Goal: Task Accomplishment & Management: Manage account settings

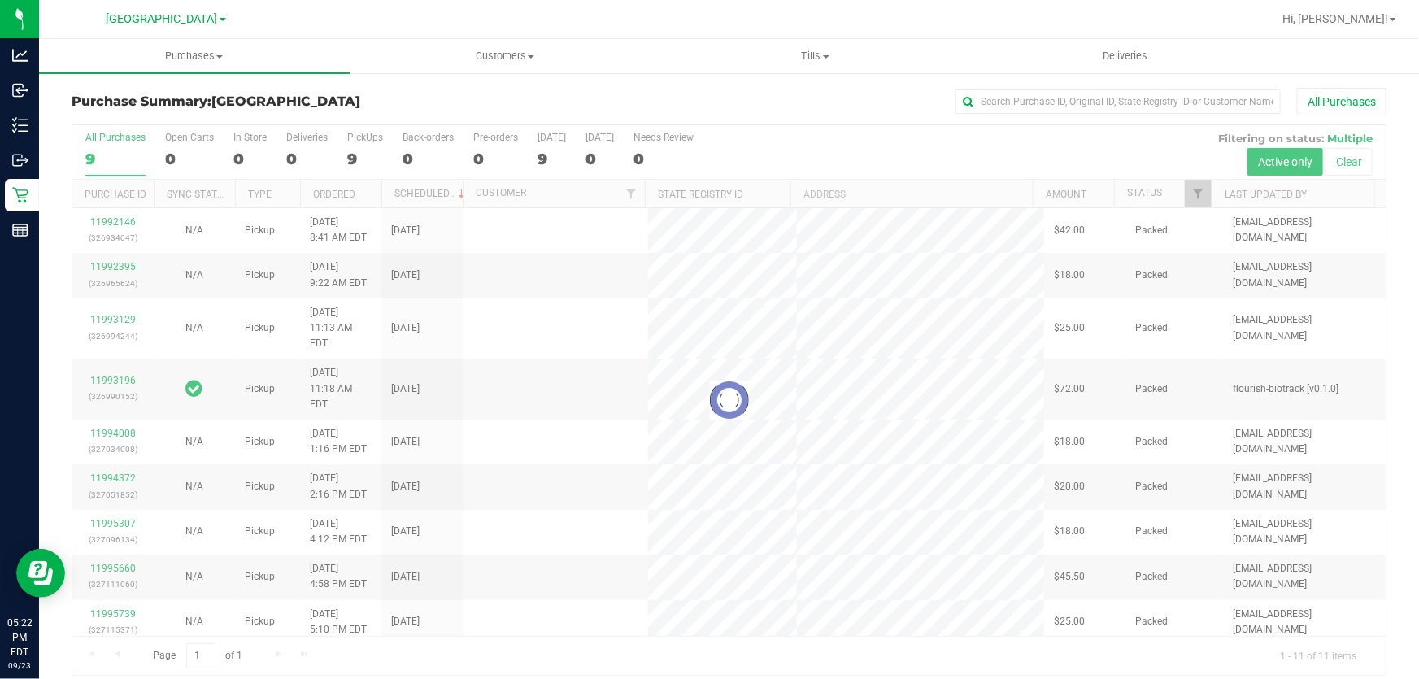
scroll to position [12, 0]
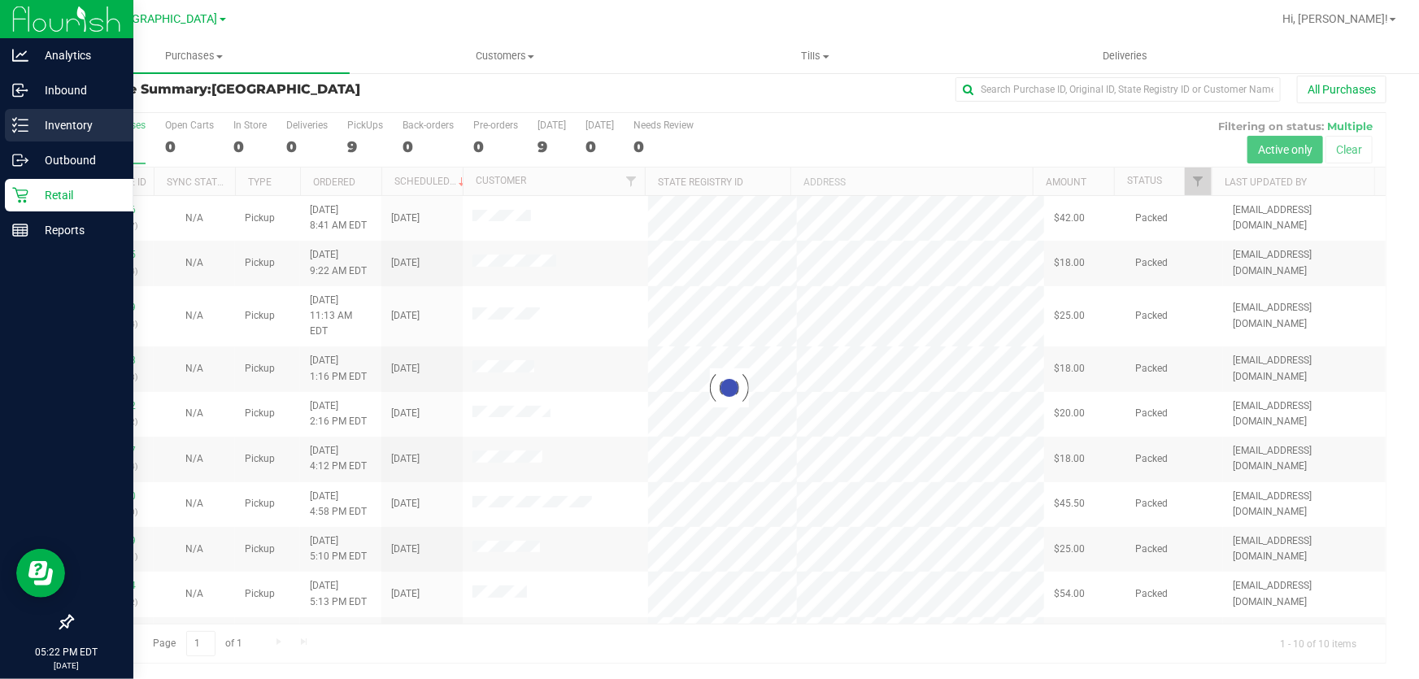
click at [64, 133] on p "Inventory" at bounding box center [77, 125] width 98 height 20
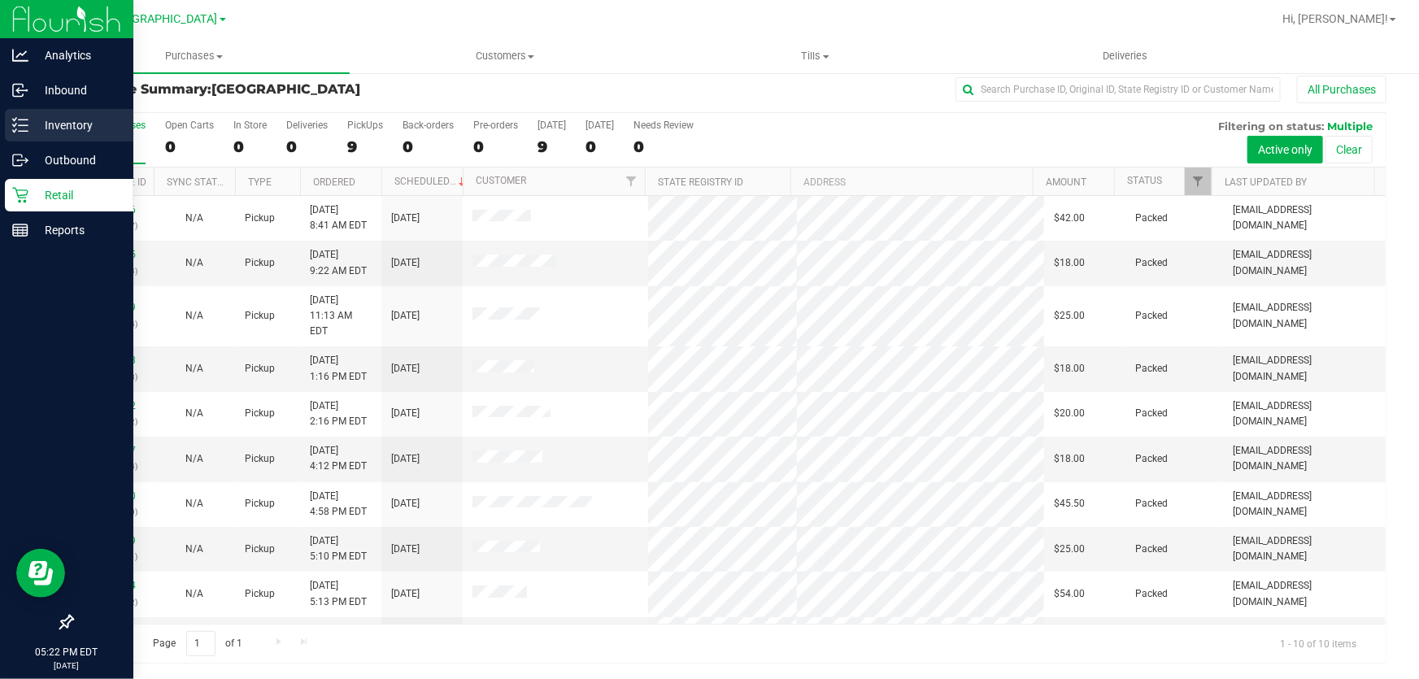
click at [86, 120] on p "Inventory" at bounding box center [77, 125] width 98 height 20
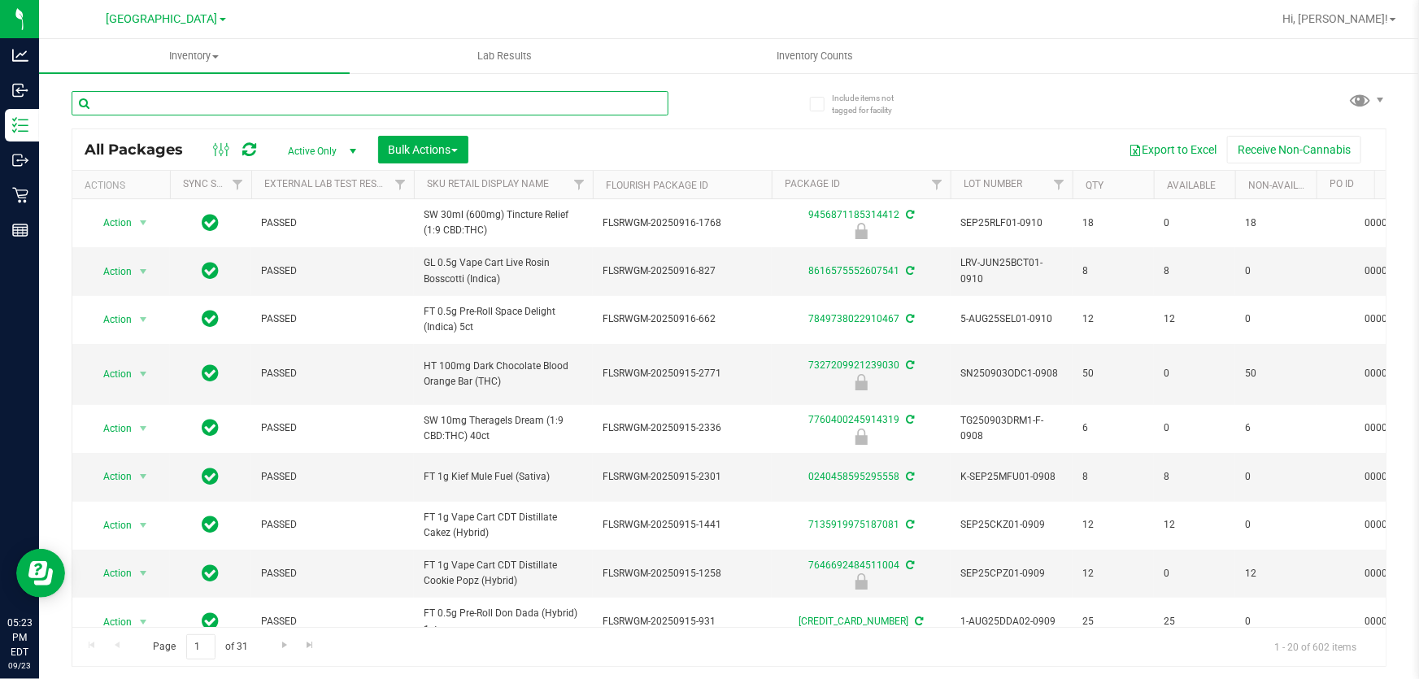
click at [320, 101] on input "text" at bounding box center [370, 103] width 597 height 24
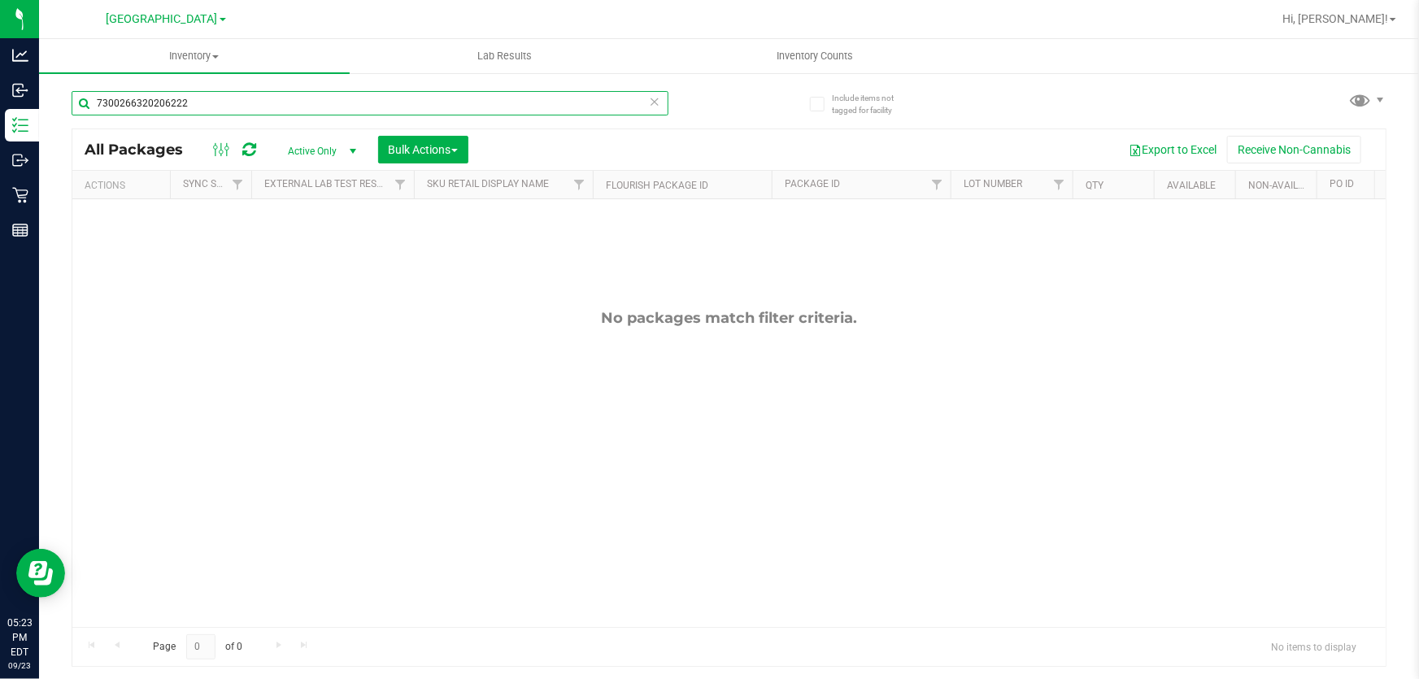
click at [320, 100] on input "7300266320206222" at bounding box center [370, 103] width 597 height 24
click at [320, 100] on input "8343974381349351" at bounding box center [370, 103] width 597 height 24
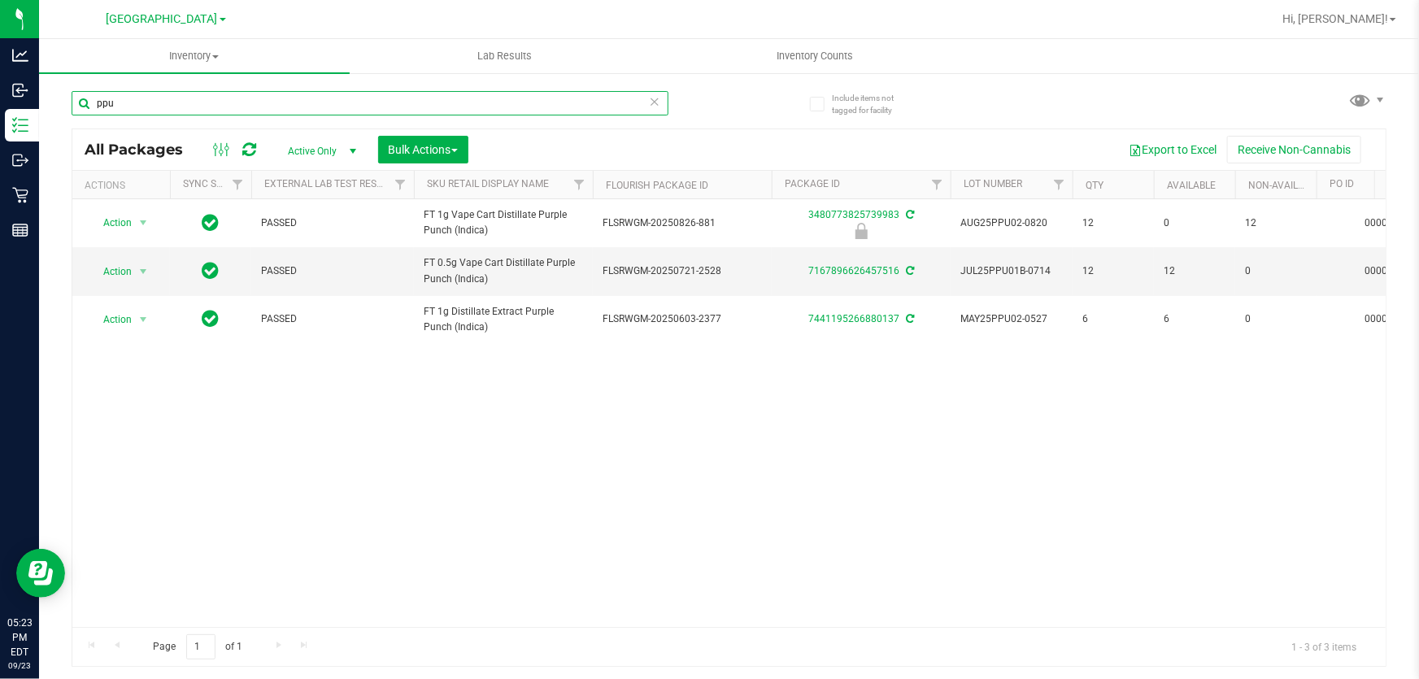
click at [320, 100] on input "ppu" at bounding box center [370, 103] width 597 height 24
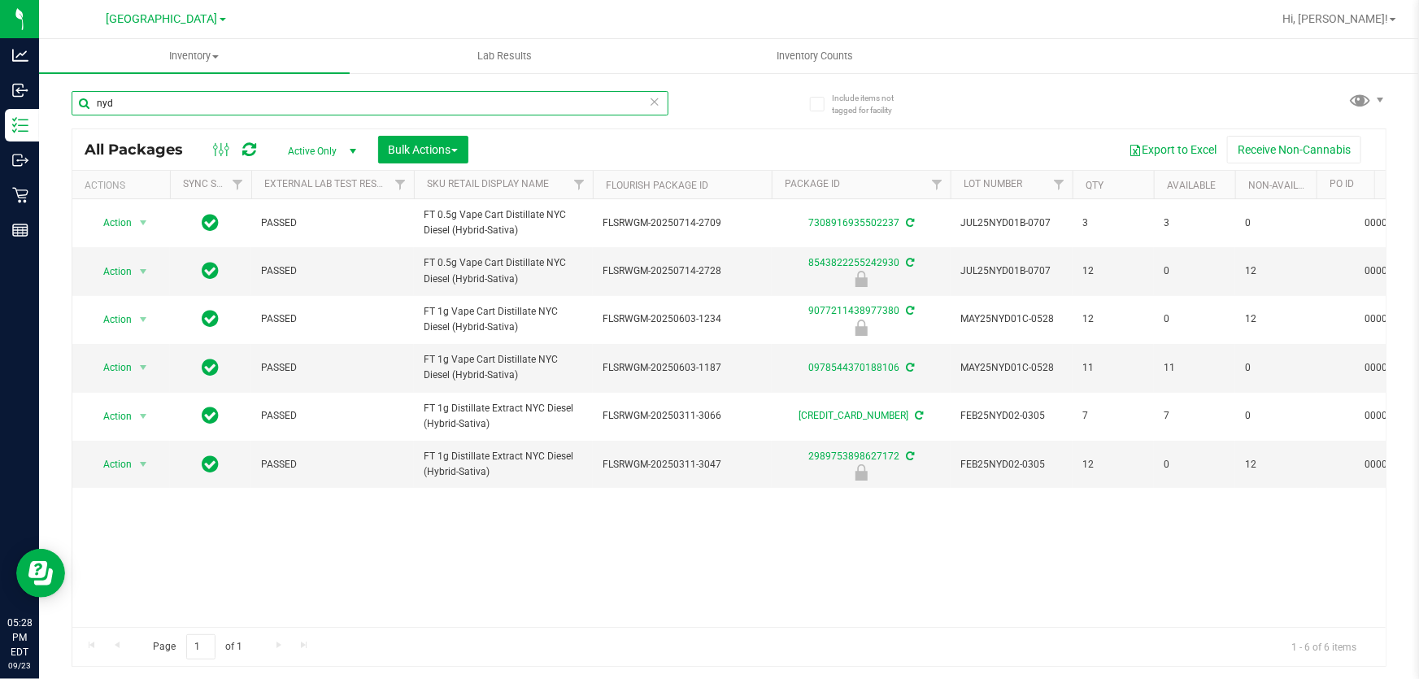
click at [359, 100] on input "nyd" at bounding box center [370, 103] width 597 height 24
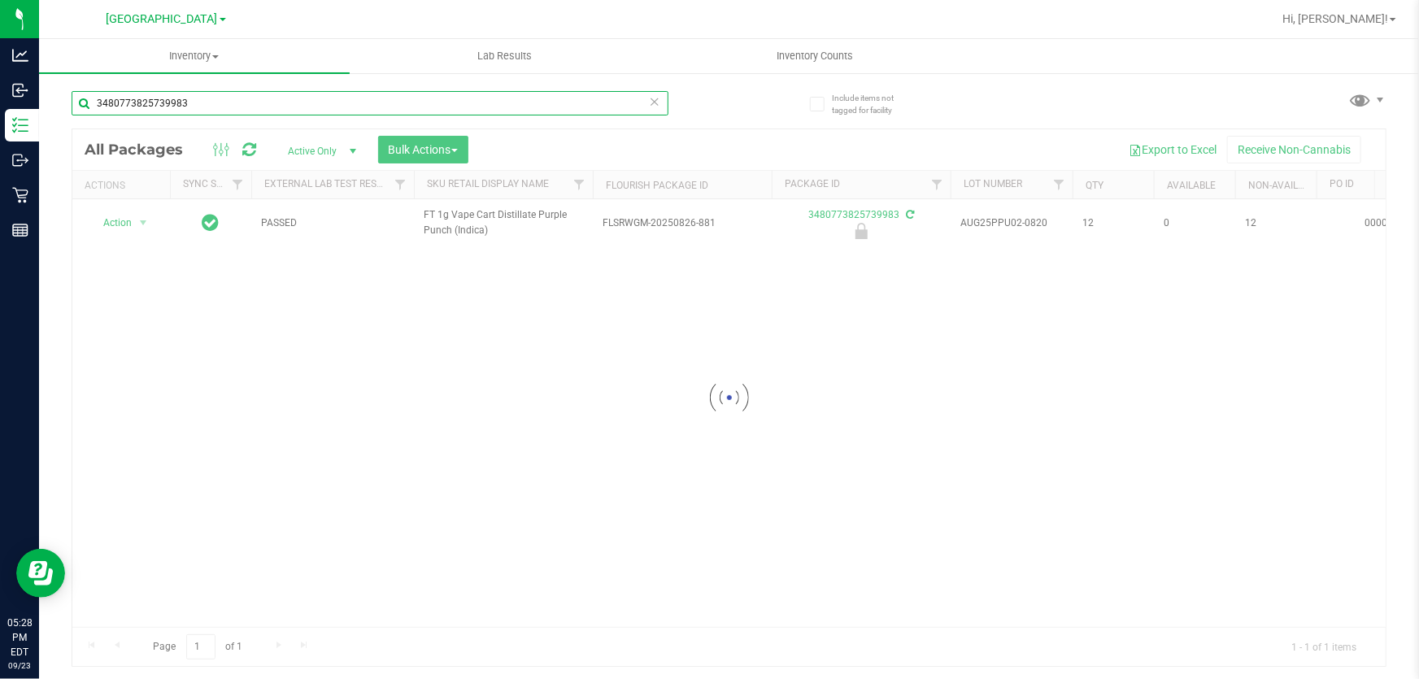
type input "3480773825739983"
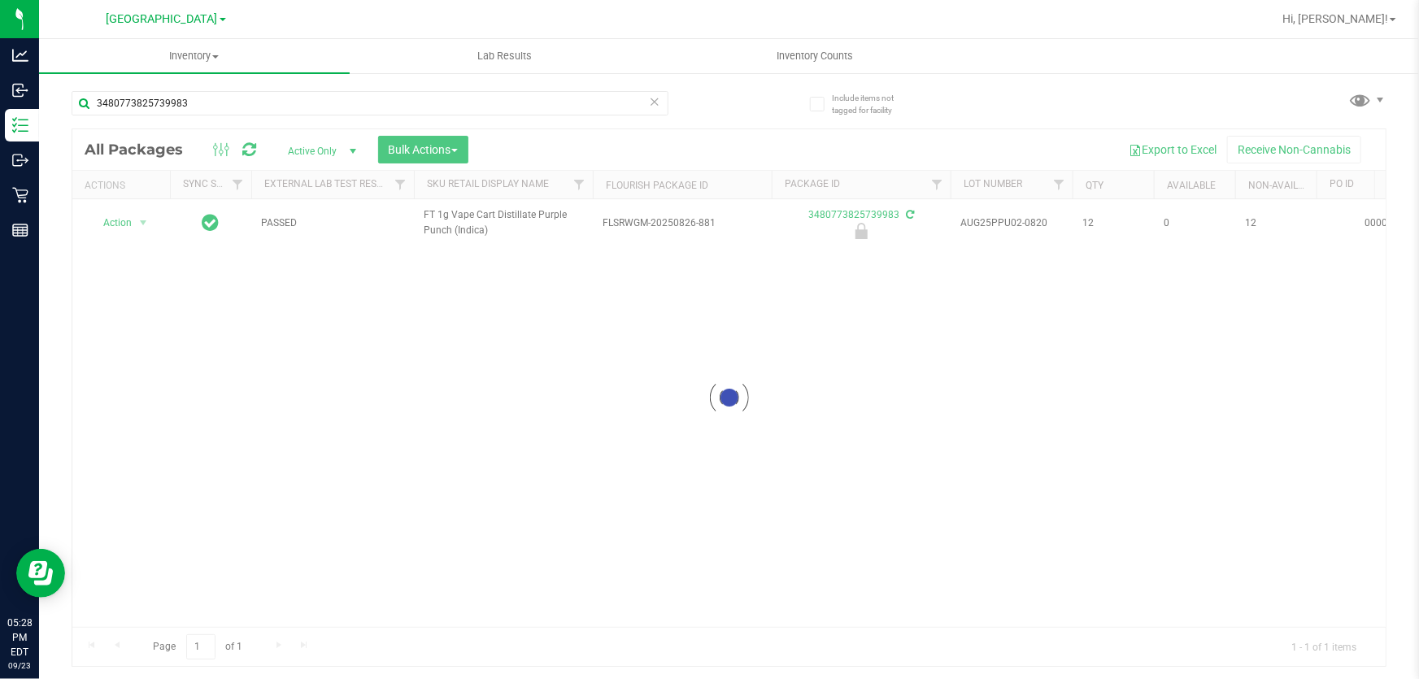
click at [118, 222] on div at bounding box center [728, 397] width 1313 height 537
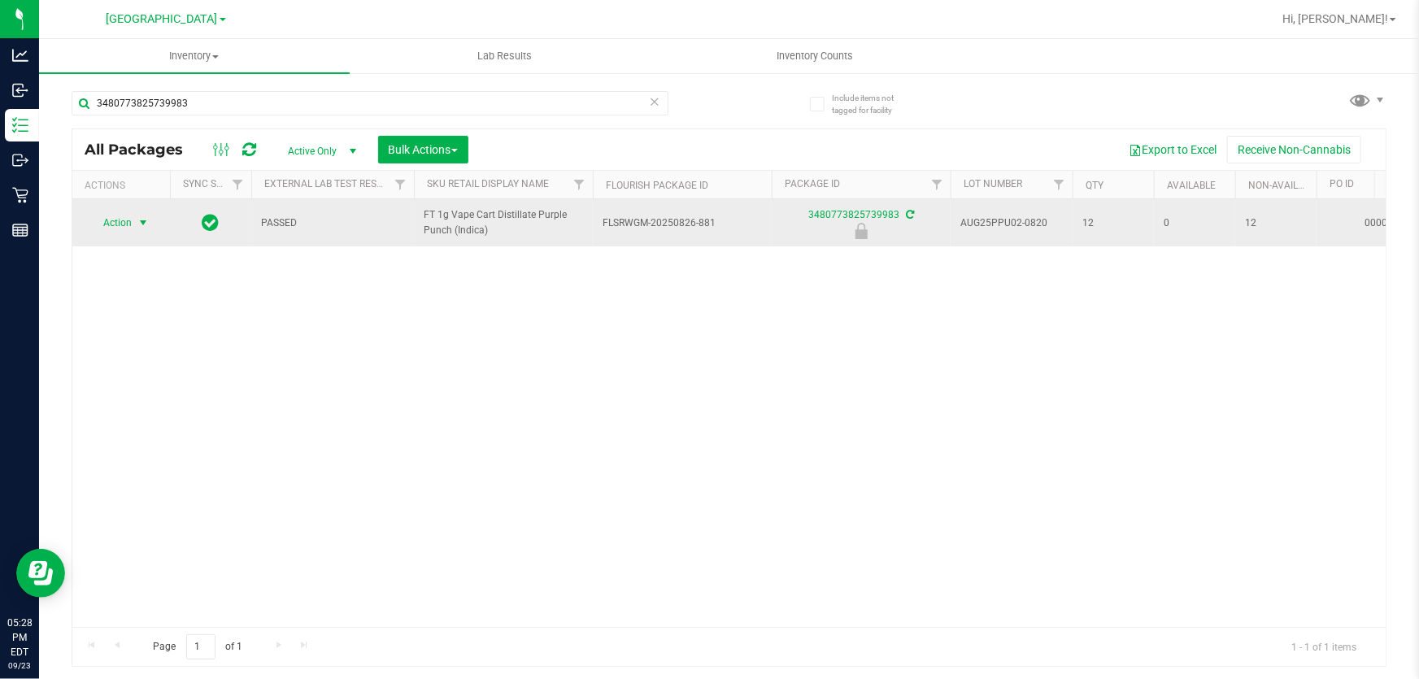
click at [130, 222] on span "Action" at bounding box center [111, 222] width 44 height 23
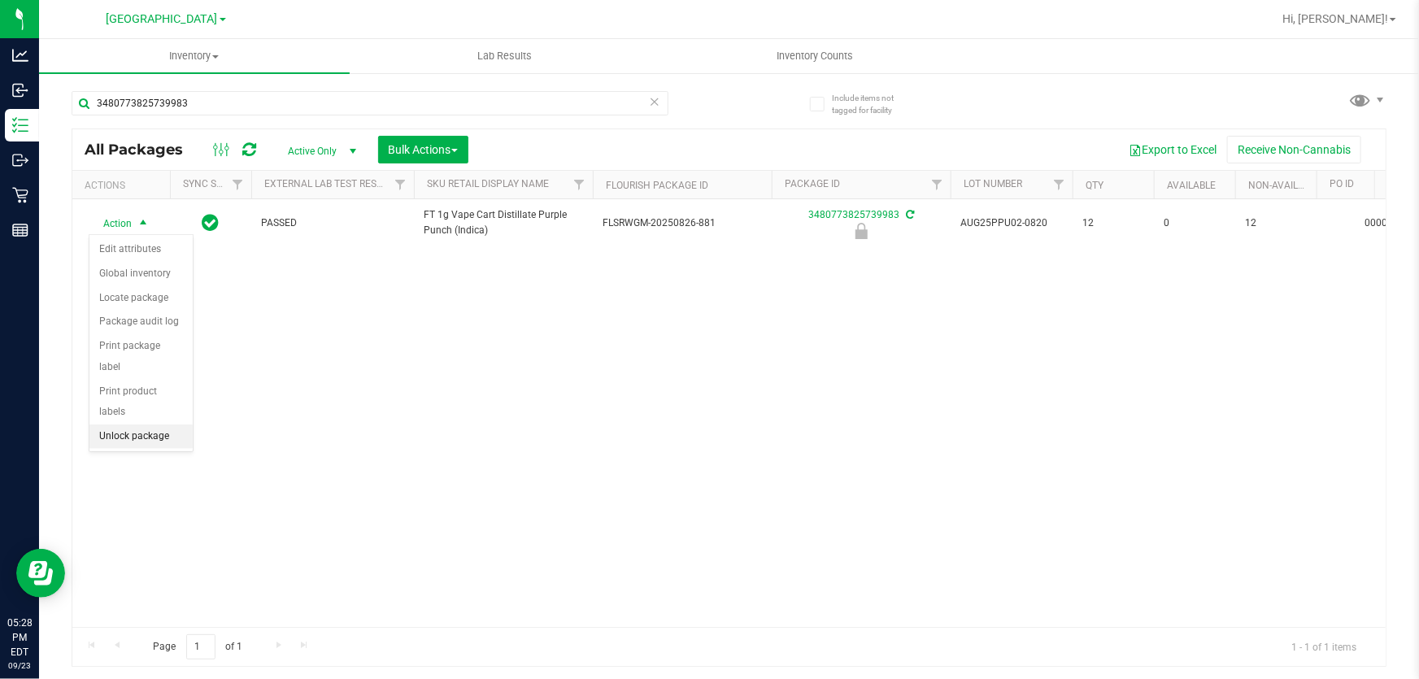
click at [119, 424] on li "Unlock package" at bounding box center [140, 436] width 103 height 24
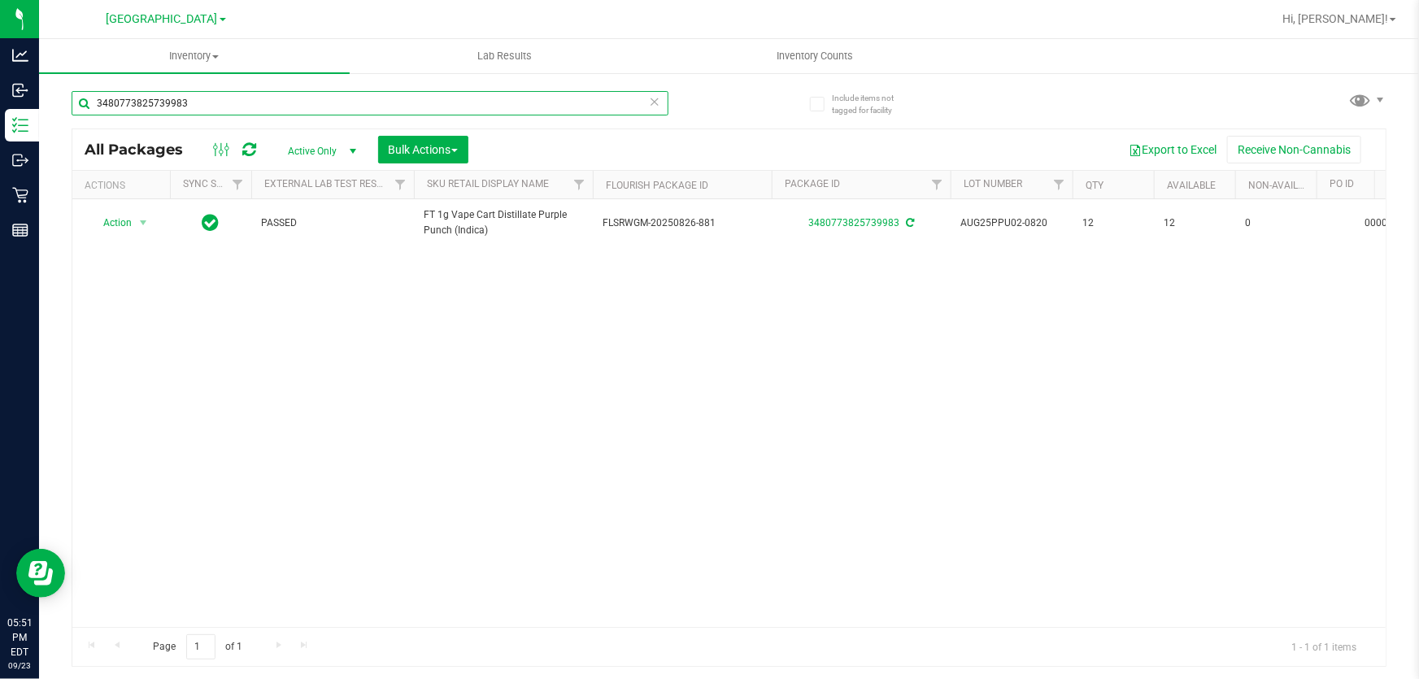
click at [230, 101] on input "3480773825739983" at bounding box center [370, 103] width 597 height 24
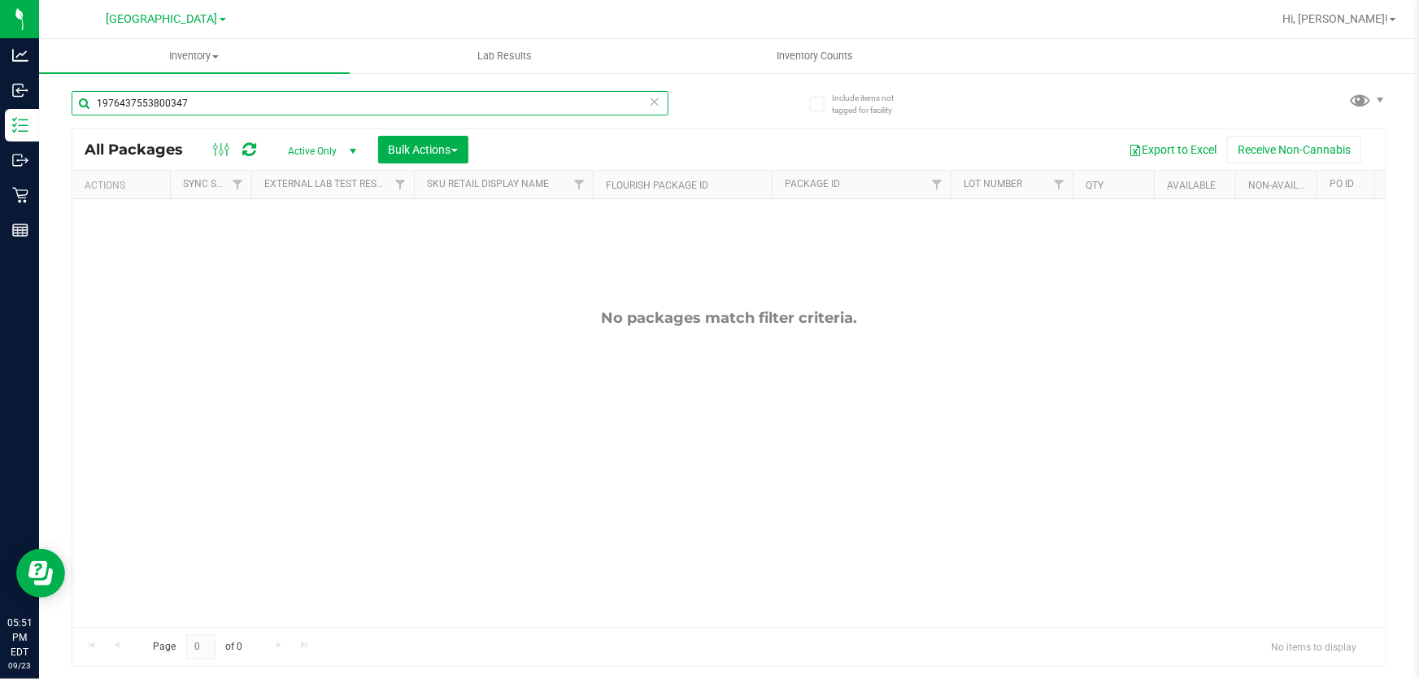
click at [233, 98] on input "1976437553800347" at bounding box center [370, 103] width 597 height 24
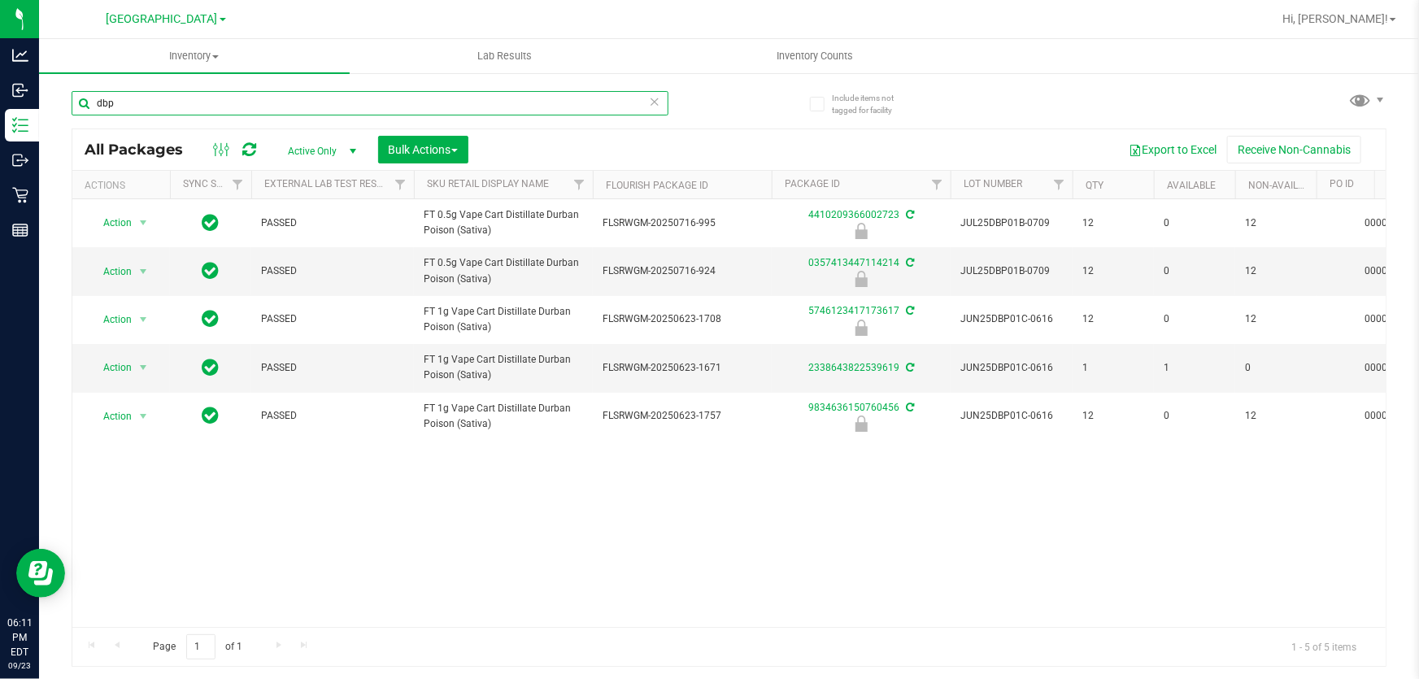
type input "dbp"
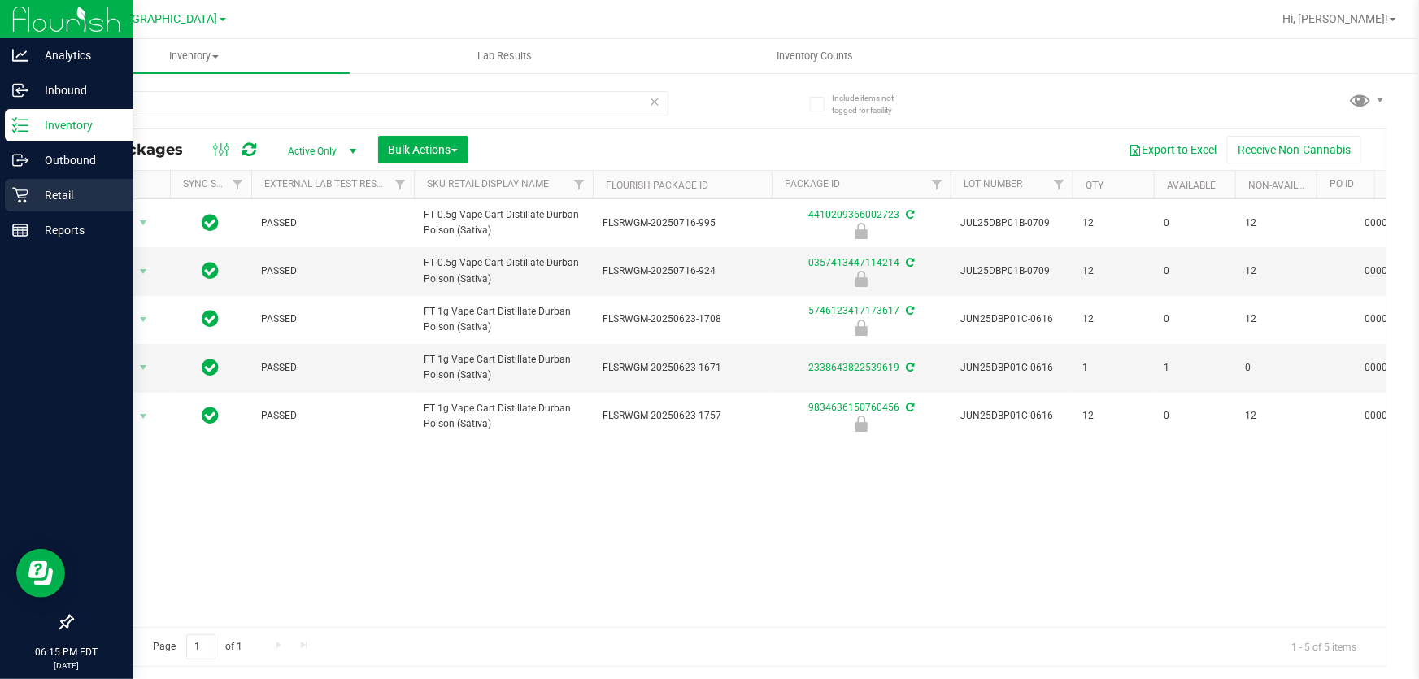
click at [29, 194] on p "Retail" at bounding box center [77, 195] width 98 height 20
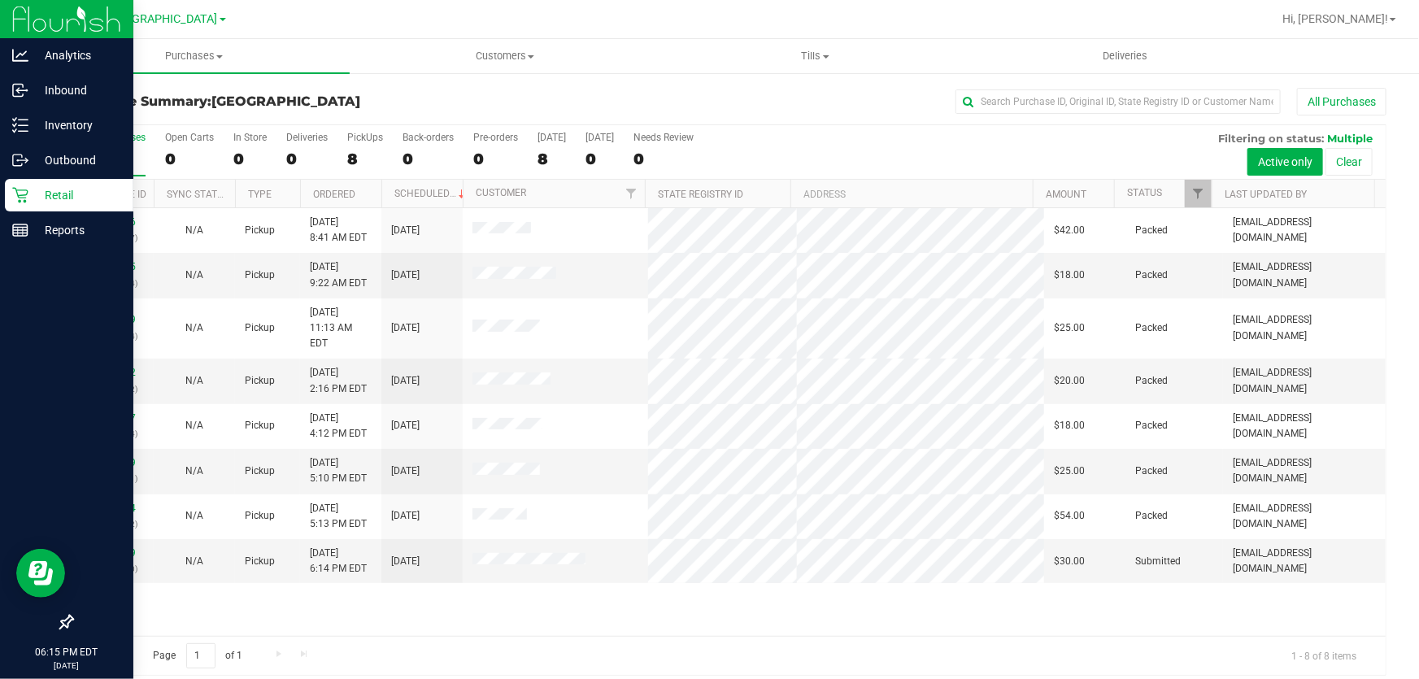
click at [767, 609] on div "11992146 (326934047) N/A Pickup 9/23/2025 8:41 AM EDT 9/23/2025 $42.00 Packed a…" at bounding box center [728, 422] width 1313 height 428
click at [128, 547] on link "11996229" at bounding box center [113, 552] width 46 height 11
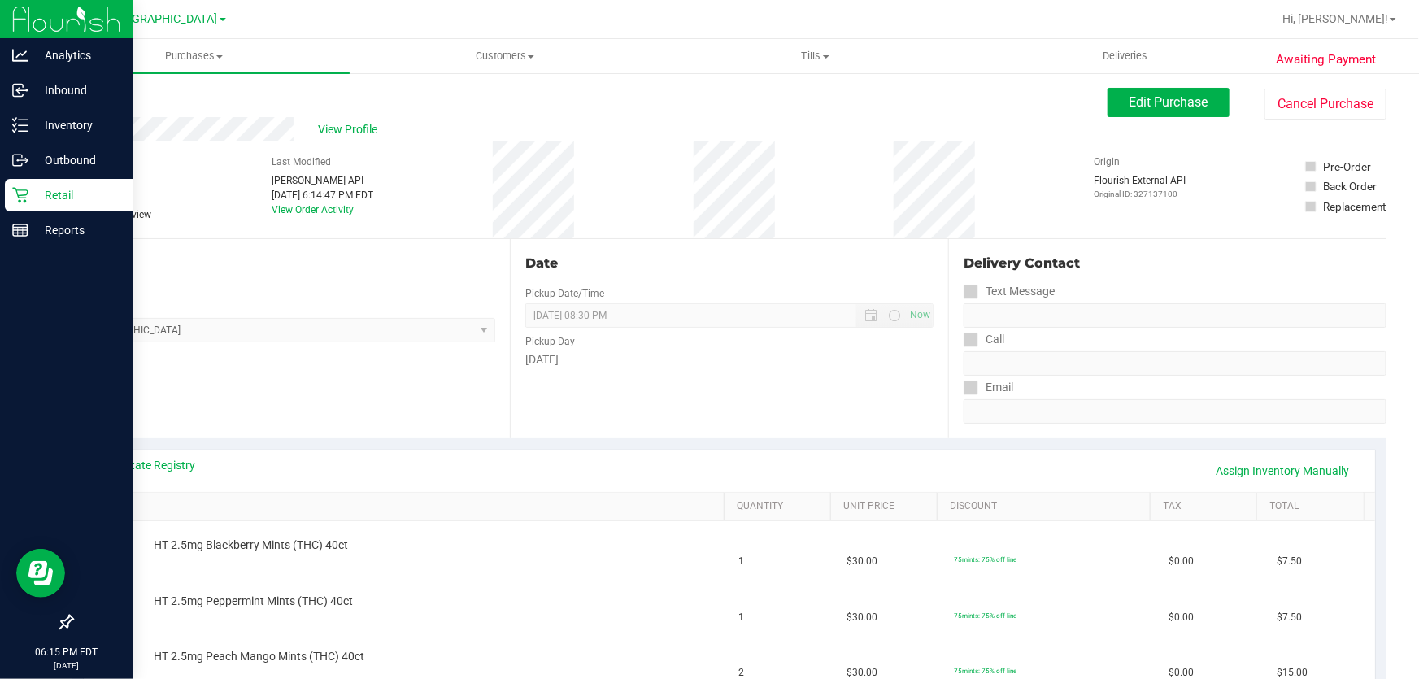
click at [409, 500] on link "SKU" at bounding box center [406, 506] width 621 height 13
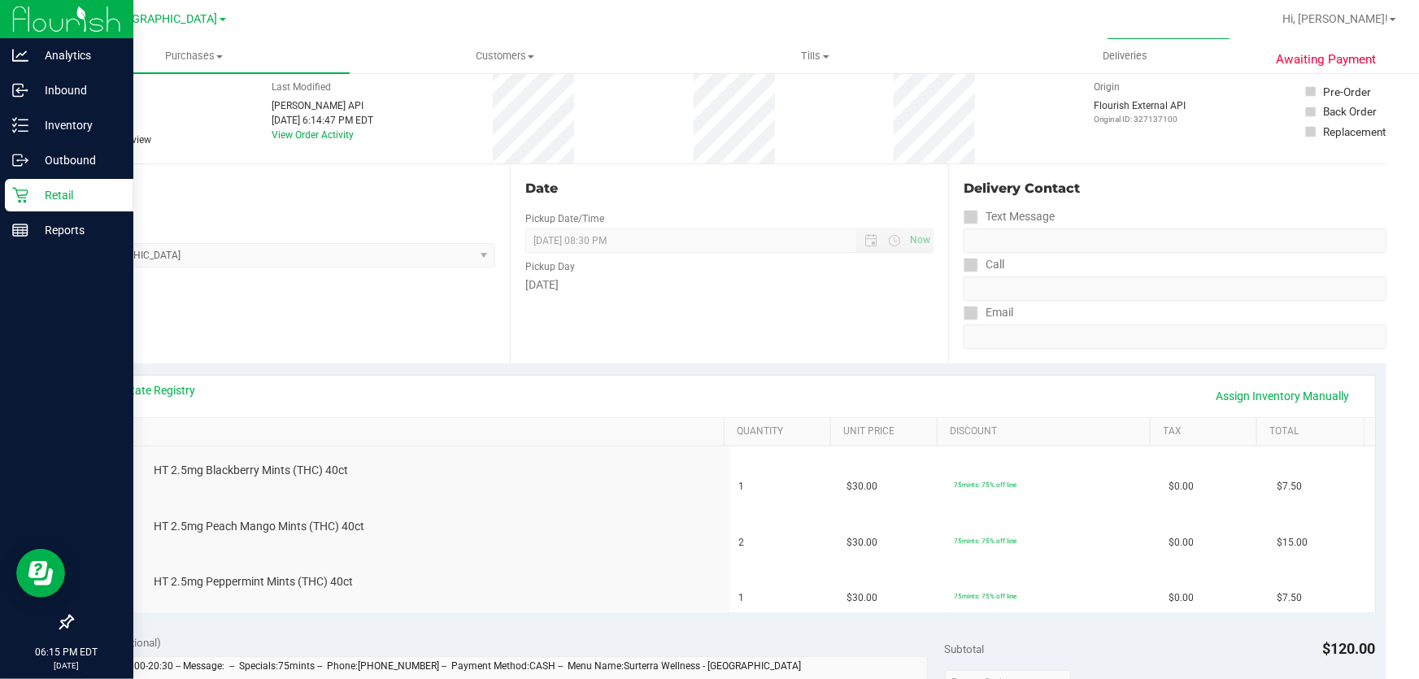
scroll to position [147, 0]
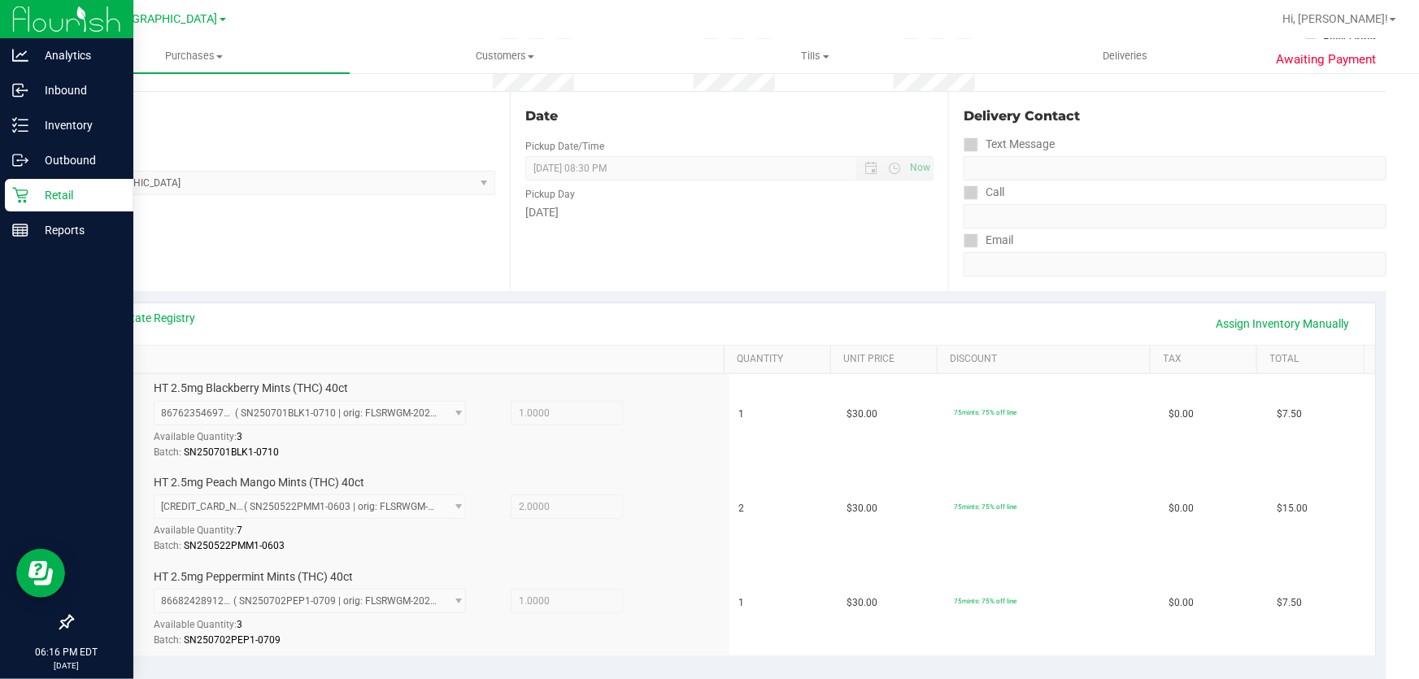
click at [505, 398] on div "HT 2.5mg Blackberry Mints (THC) 40ct 8676235469776843 ( SN250701BLK1-0710 | ori…" at bounding box center [432, 421] width 572 height 81
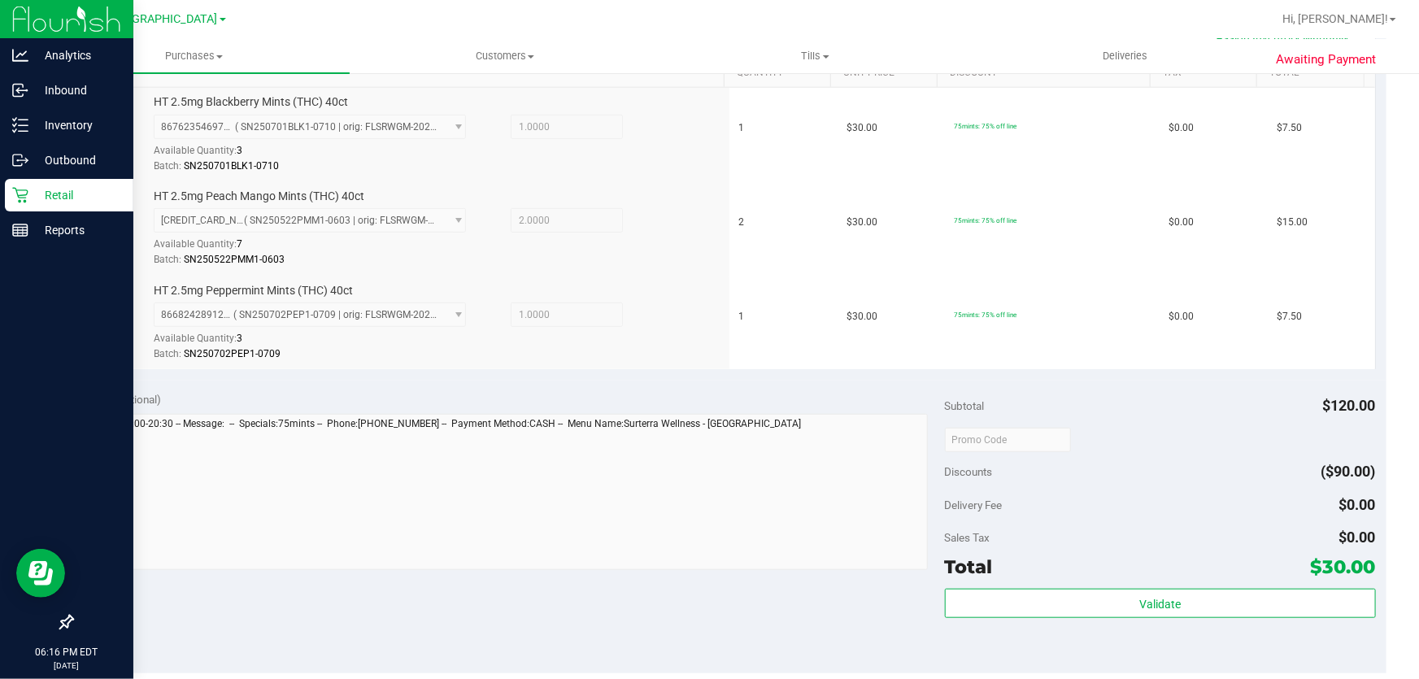
scroll to position [517, 0]
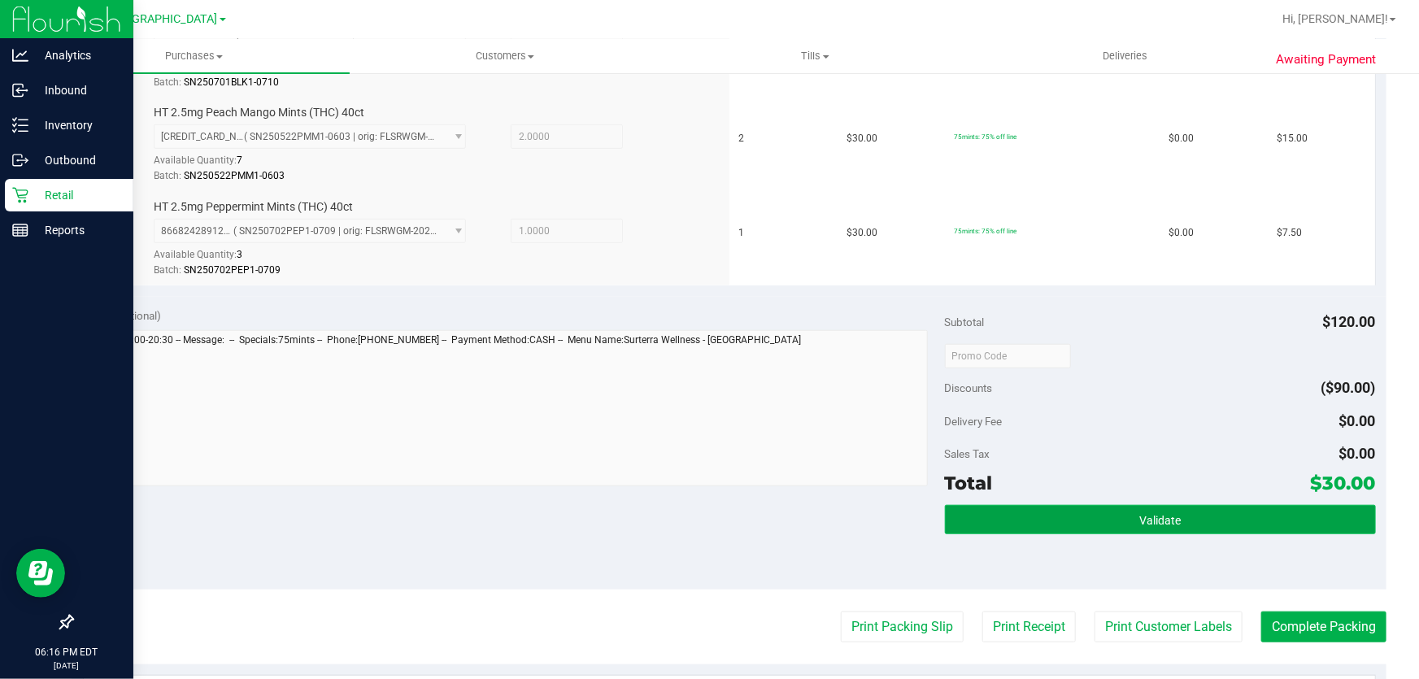
click at [1047, 517] on button "Validate" at bounding box center [1160, 519] width 431 height 29
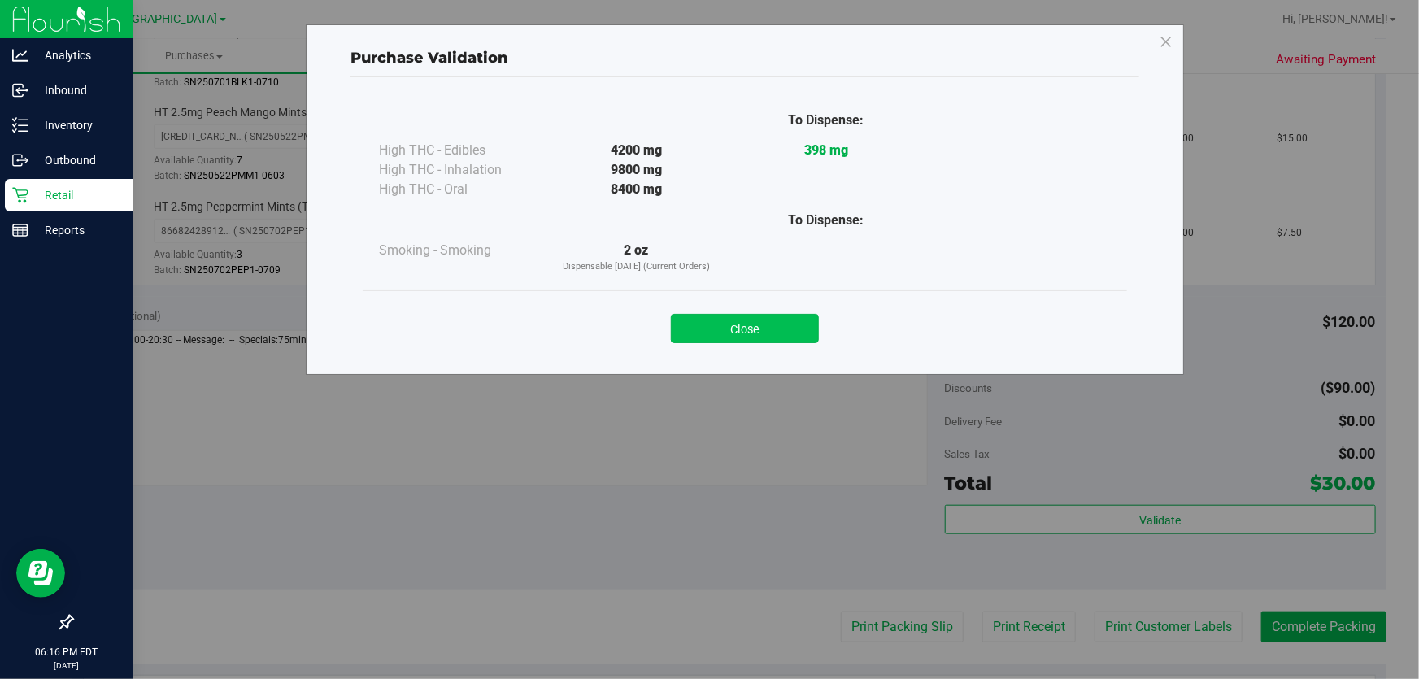
click at [792, 327] on button "Close" at bounding box center [745, 328] width 148 height 29
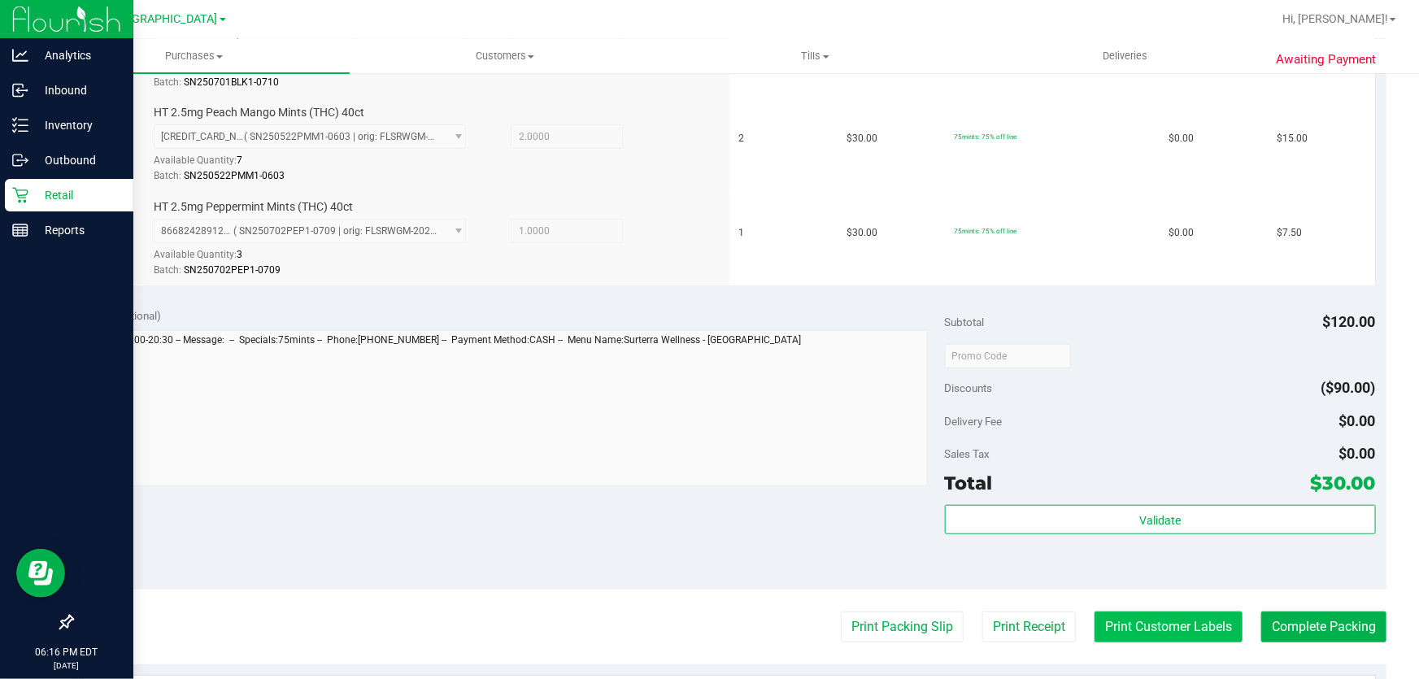
click at [1164, 612] on button "Print Customer Labels" at bounding box center [1169, 627] width 148 height 31
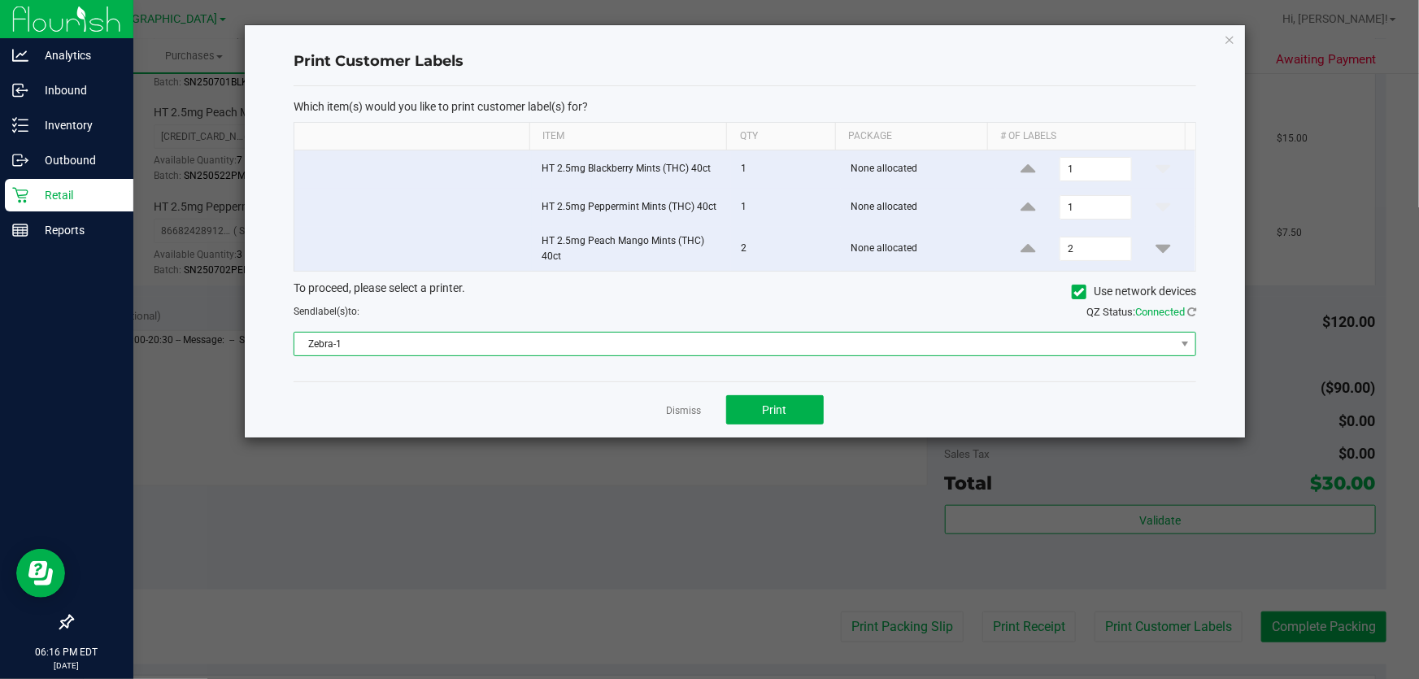
click at [567, 342] on span "Zebra-1" at bounding box center [734, 344] width 881 height 23
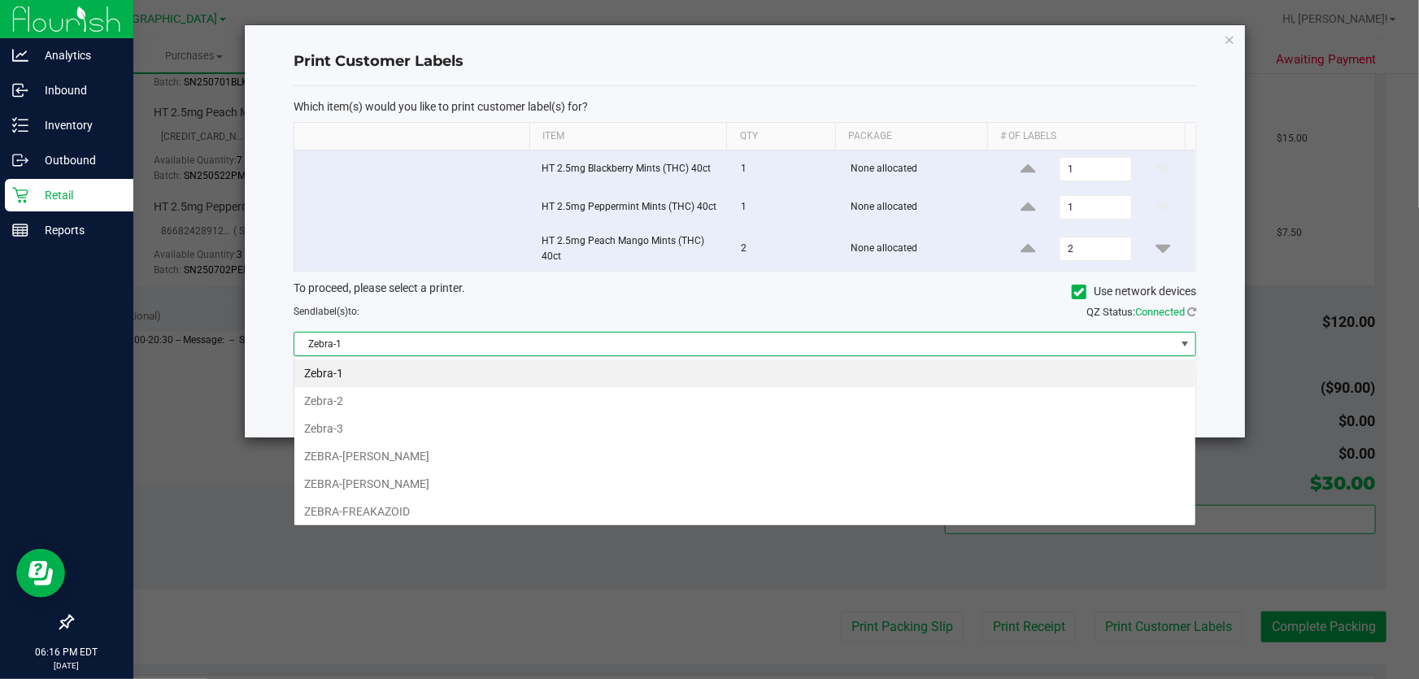
scroll to position [24, 903]
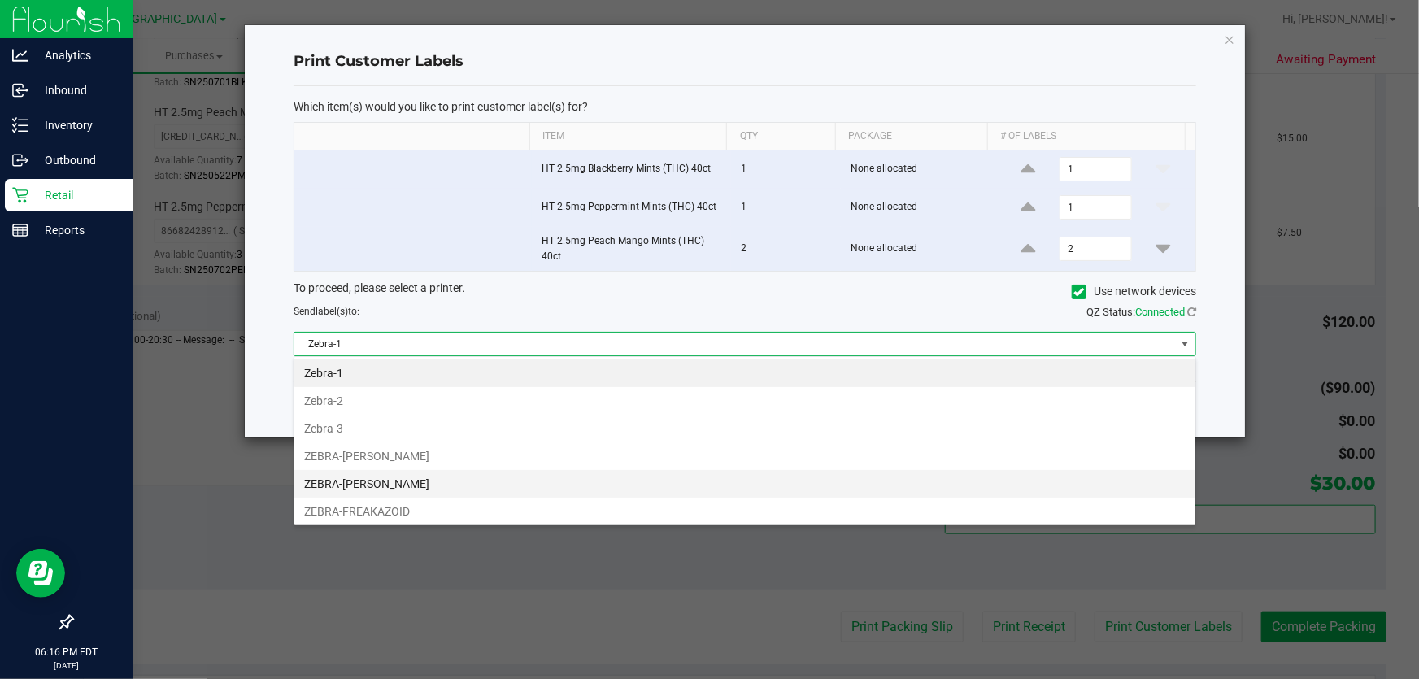
click at [357, 485] on li "ZEBRA-FRANKLIN-PIERCE" at bounding box center [744, 484] width 901 height 28
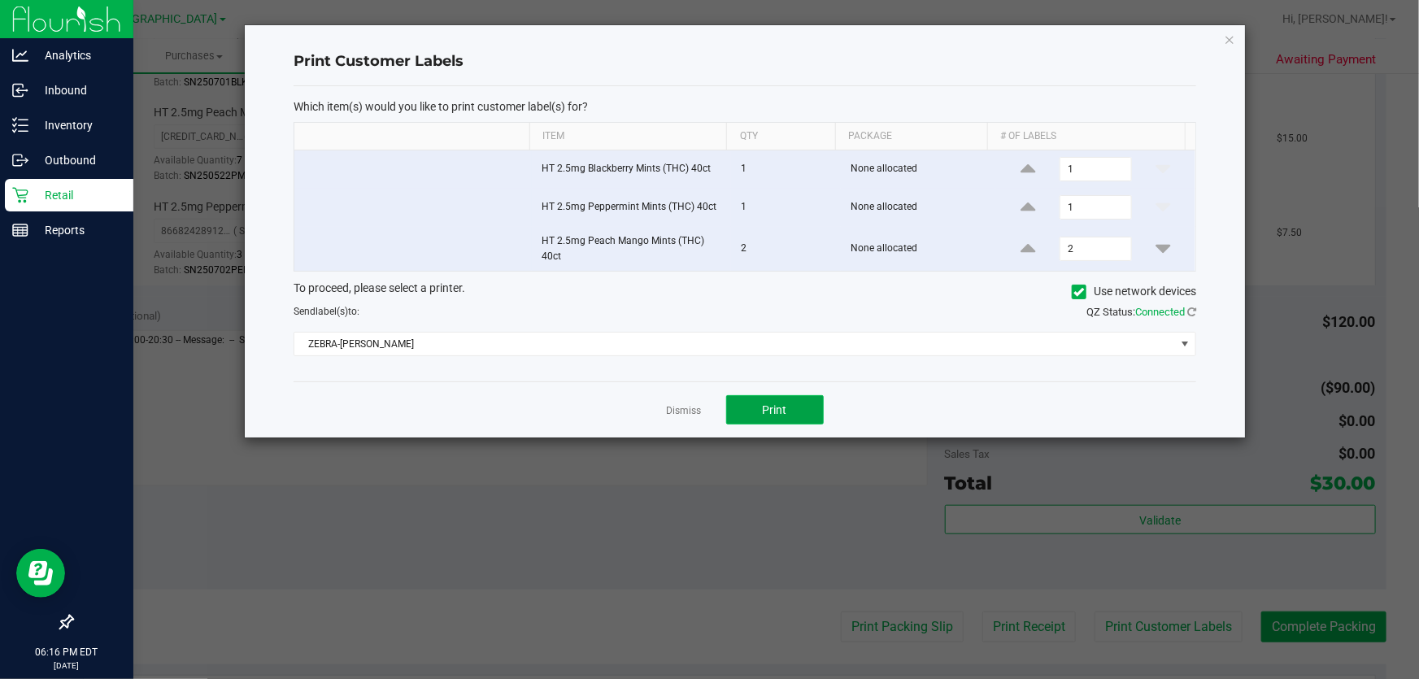
click at [797, 398] on button "Print" at bounding box center [775, 409] width 98 height 29
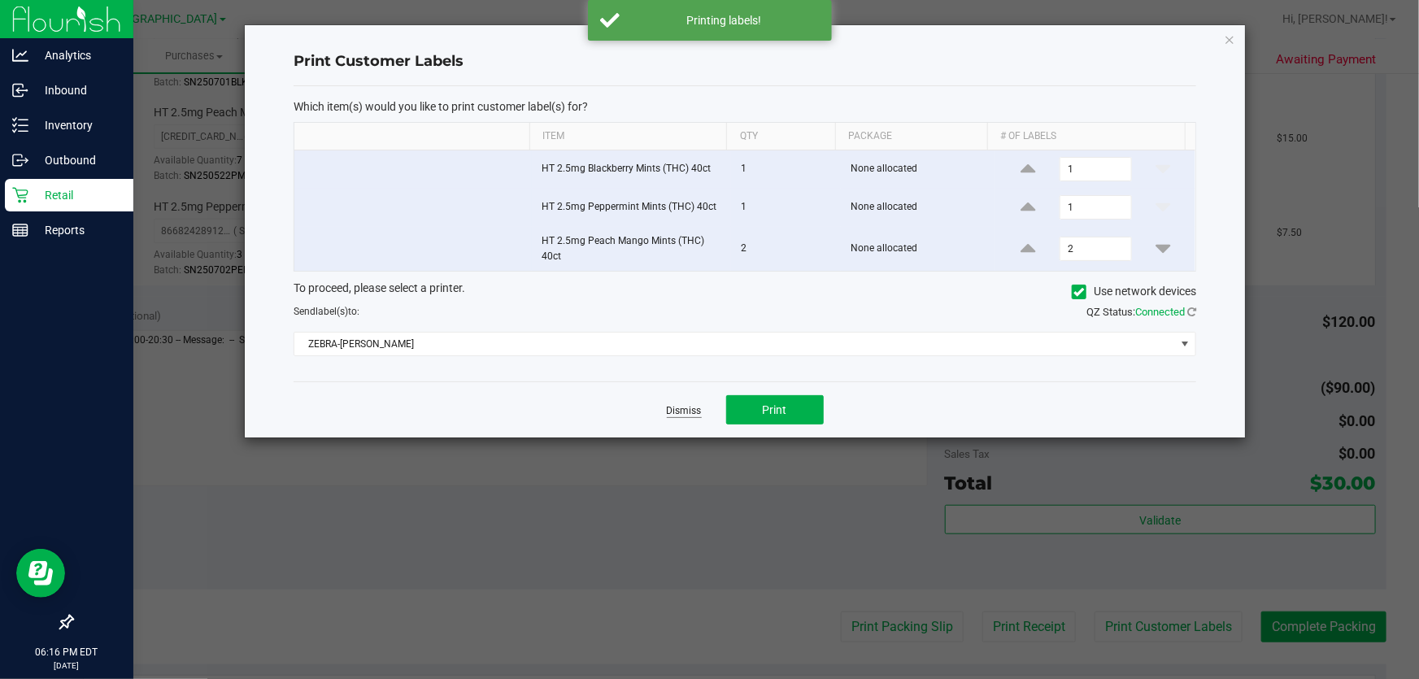
click at [690, 411] on link "Dismiss" at bounding box center [684, 411] width 35 height 14
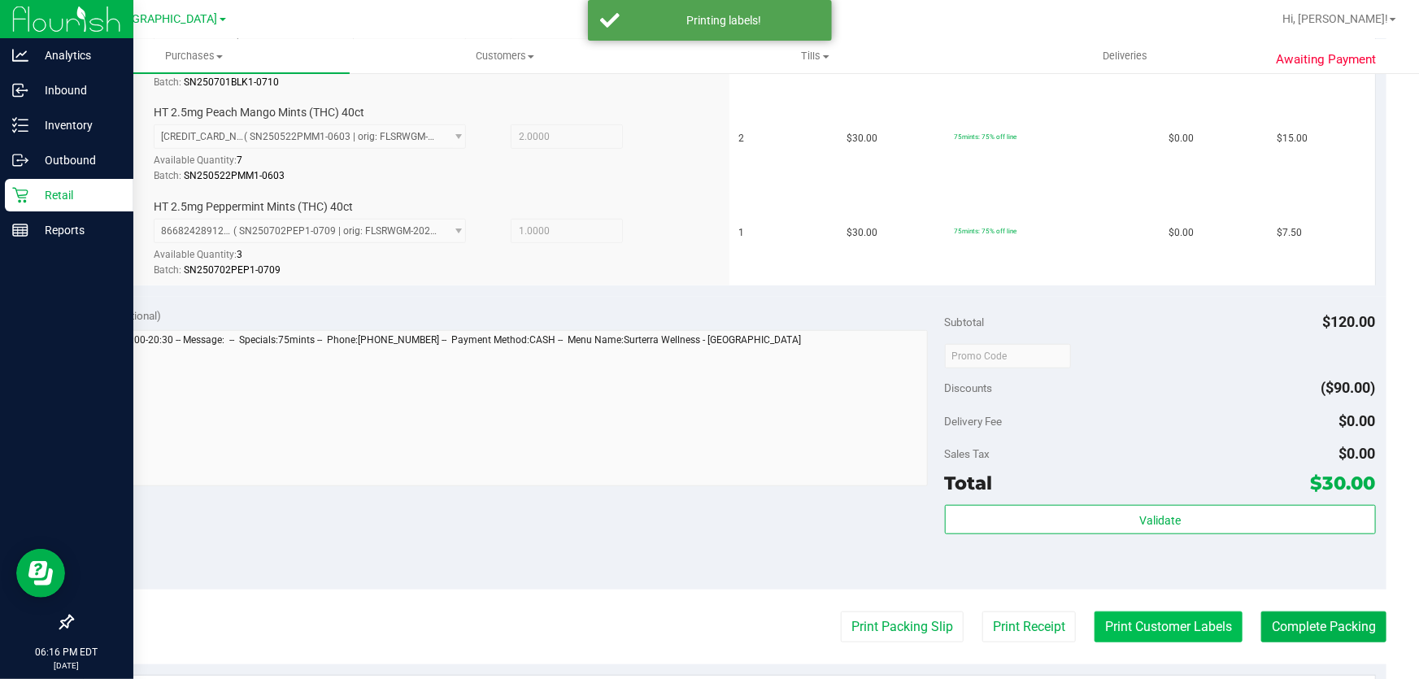
click at [1173, 618] on button "Print Customer Labels" at bounding box center [1169, 627] width 148 height 31
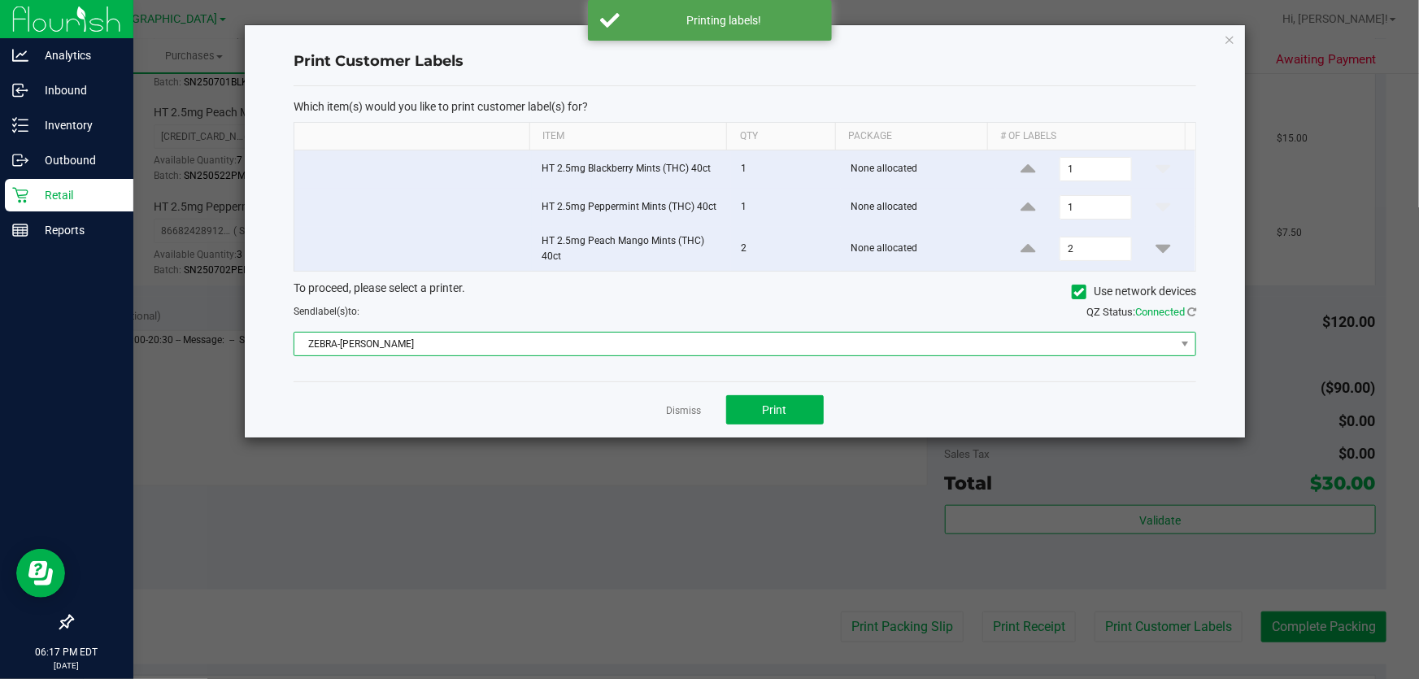
click at [497, 351] on span "ZEBRA-FRANKLIN-PIERCE" at bounding box center [734, 344] width 881 height 23
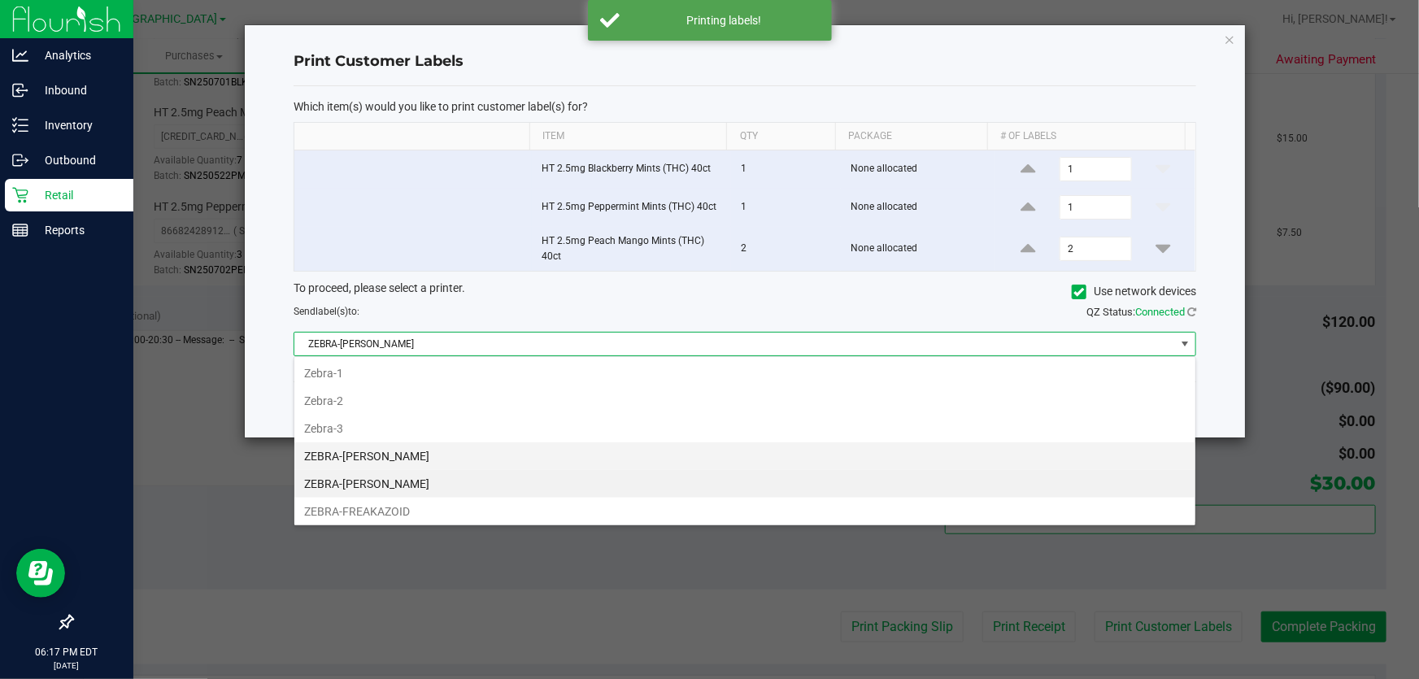
click at [359, 447] on li "ZEBRA-[PERSON_NAME]" at bounding box center [744, 456] width 901 height 28
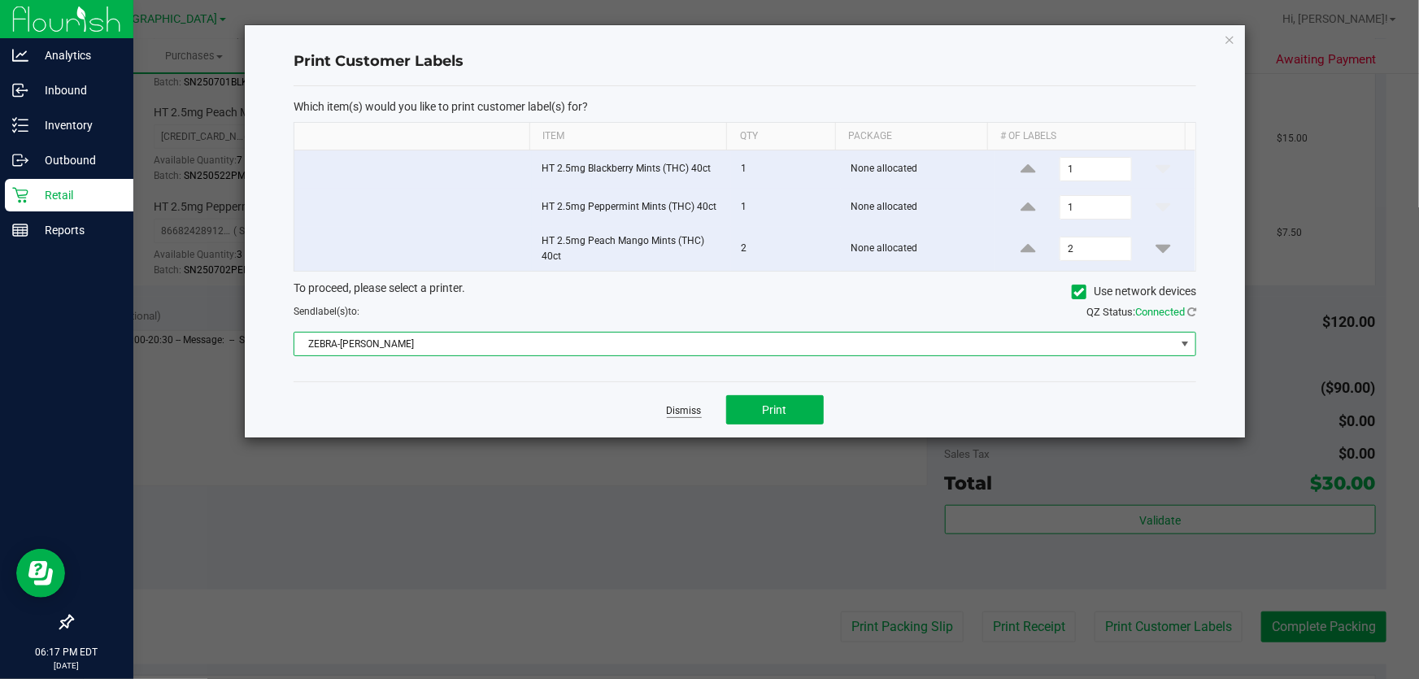
click at [692, 407] on link "Dismiss" at bounding box center [684, 411] width 35 height 14
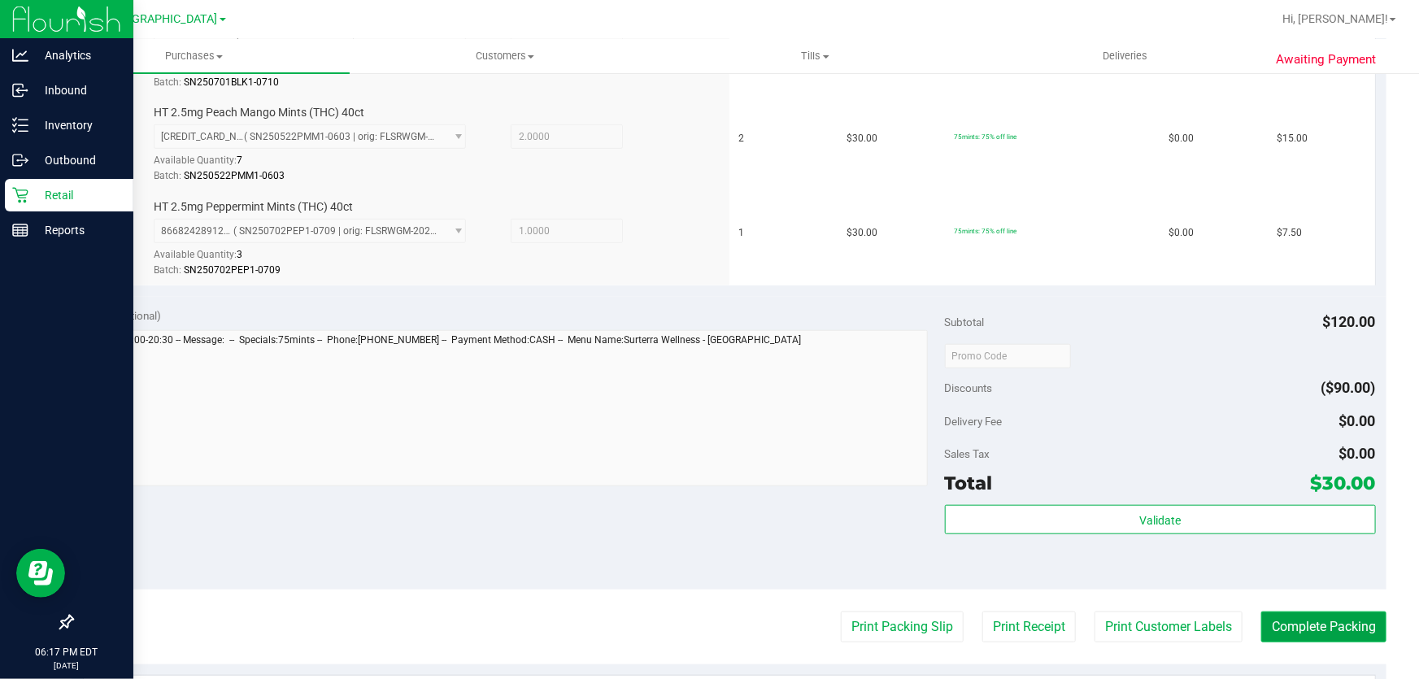
click at [1277, 617] on button "Complete Packing" at bounding box center [1323, 627] width 125 height 31
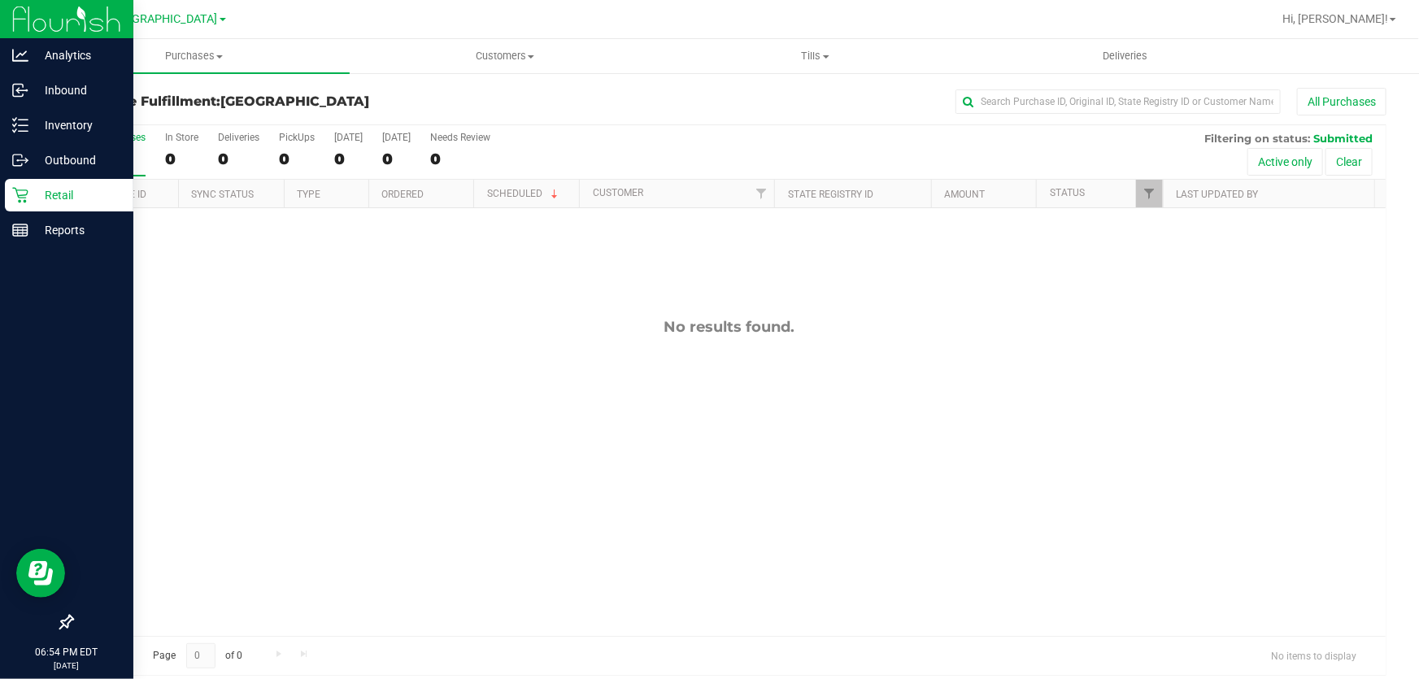
click at [31, 201] on p "Retail" at bounding box center [77, 195] width 98 height 20
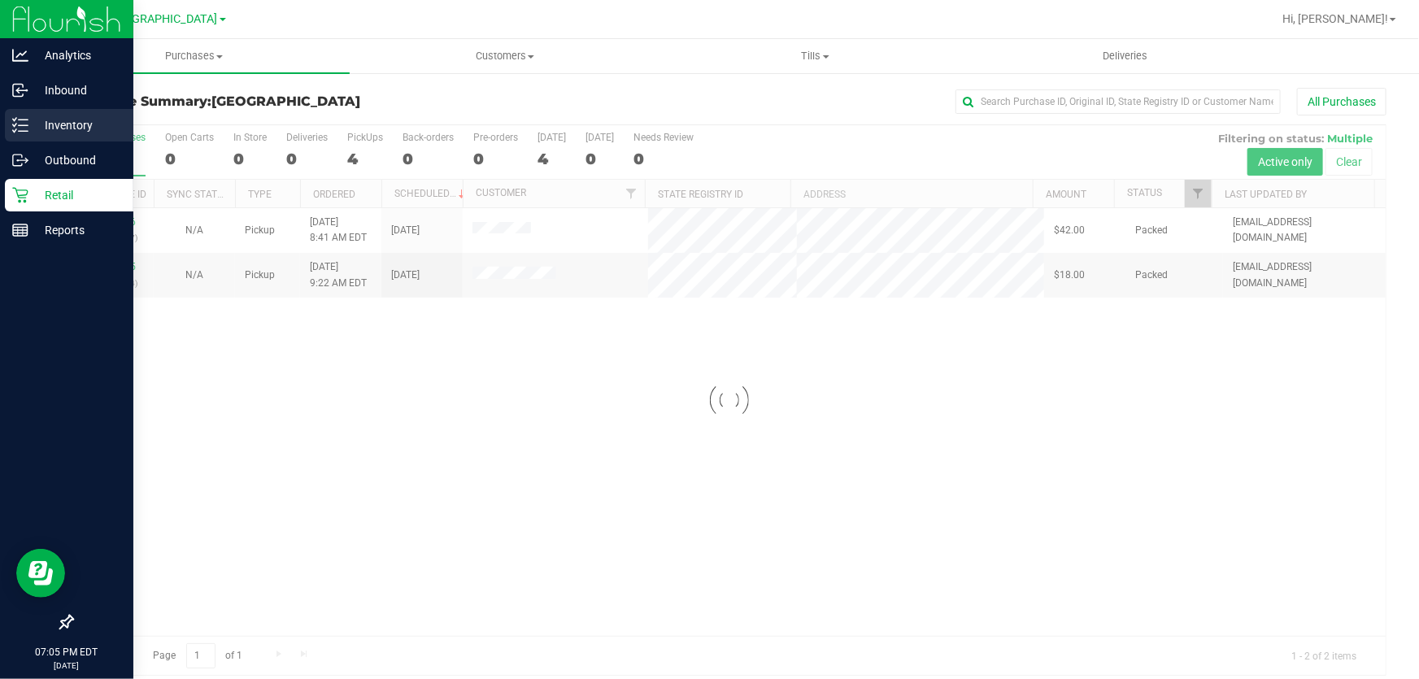
click at [71, 119] on p "Inventory" at bounding box center [77, 125] width 98 height 20
click at [76, 123] on p "Inventory" at bounding box center [77, 125] width 98 height 20
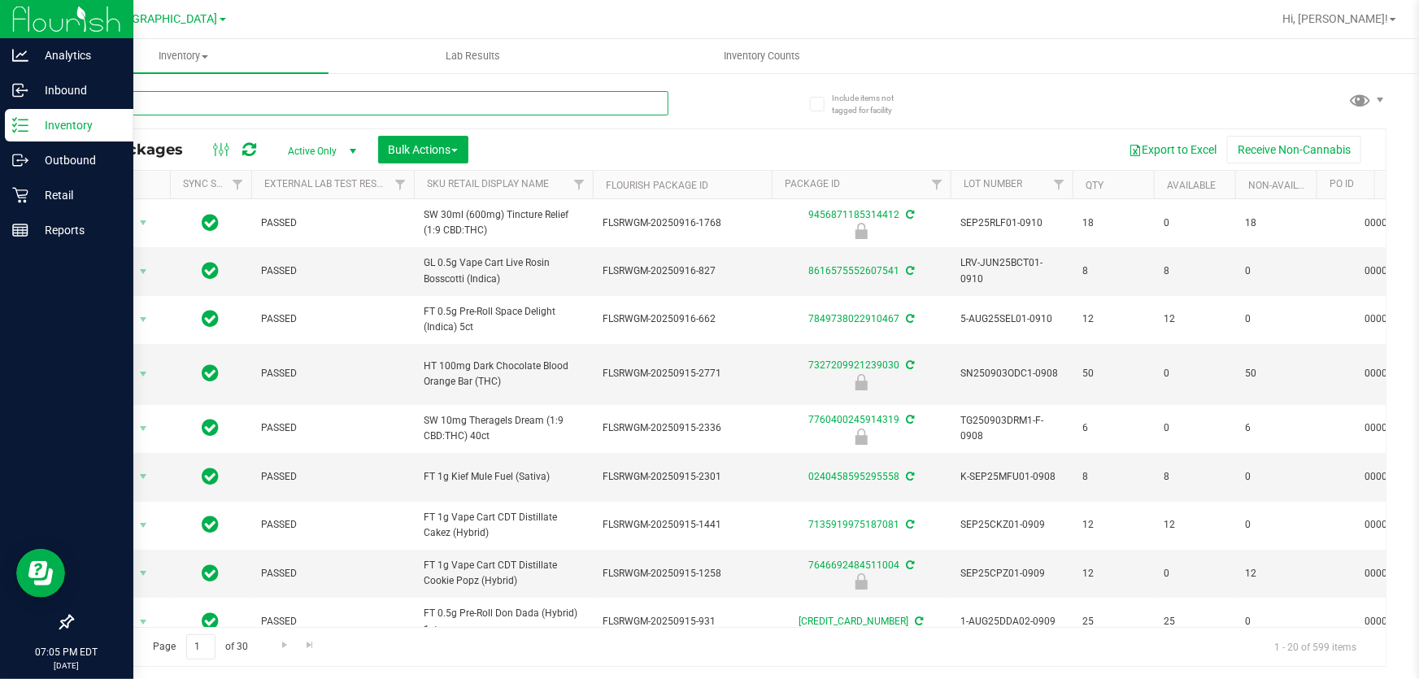
click at [332, 94] on input "text" at bounding box center [370, 103] width 597 height 24
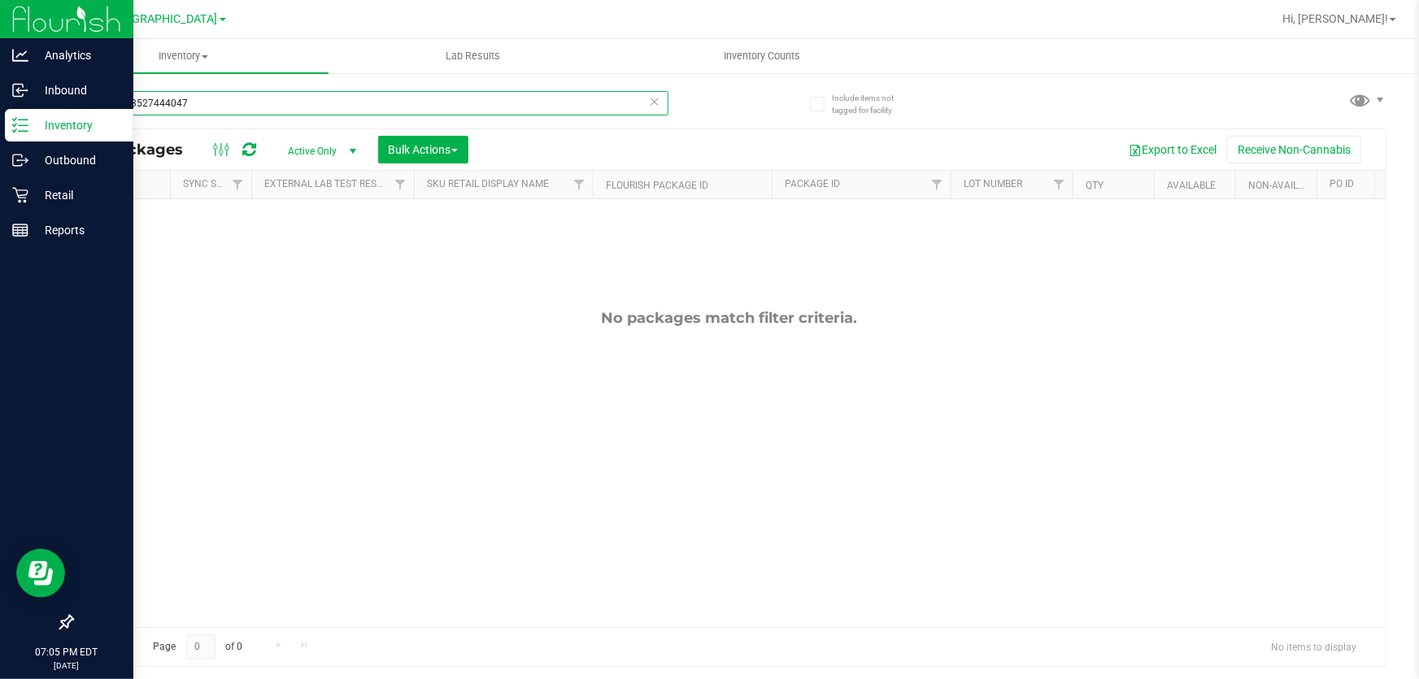
drag, startPoint x: 326, startPoint y: 100, endPoint x: 0, endPoint y: -75, distance: 370.0
click at [0, 0] on html "Analytics Inbound Inventory Outbound Retail Reports 07:05 PM EDT 09/23/2025 09/…" at bounding box center [709, 339] width 1419 height 679
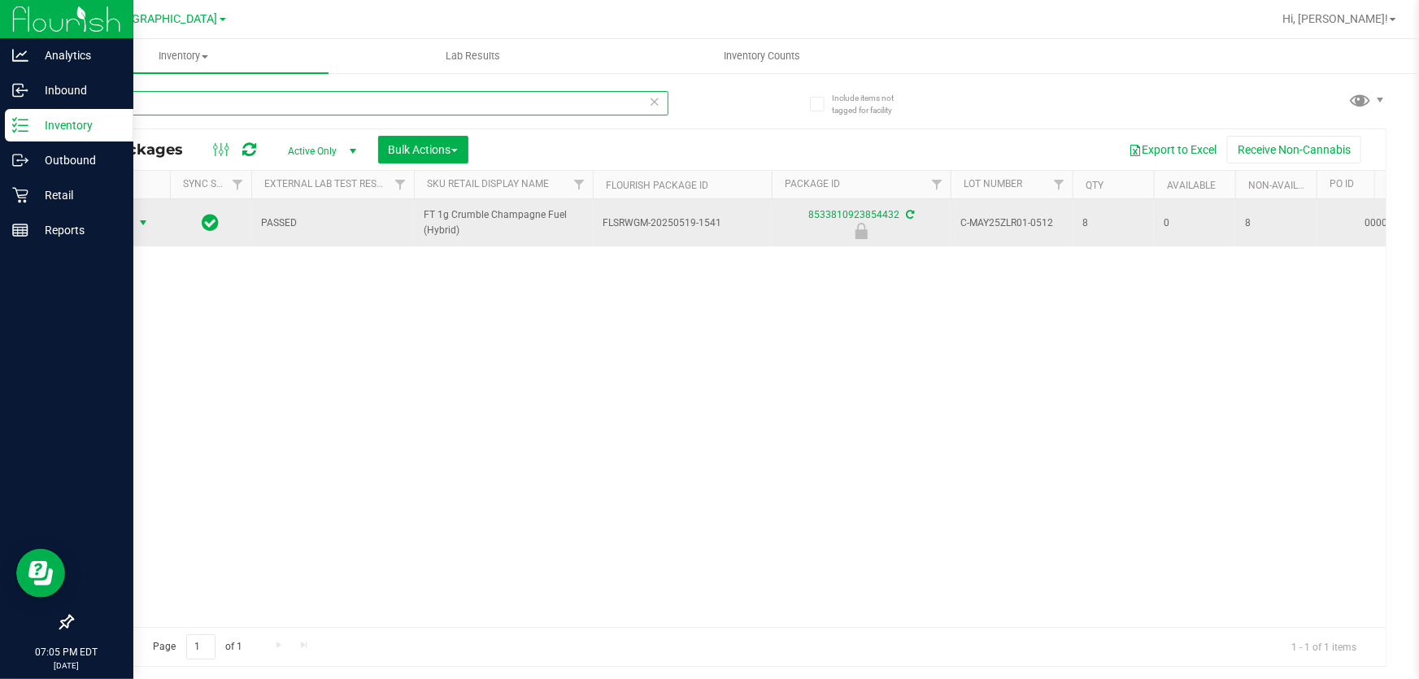
type input "zlr"
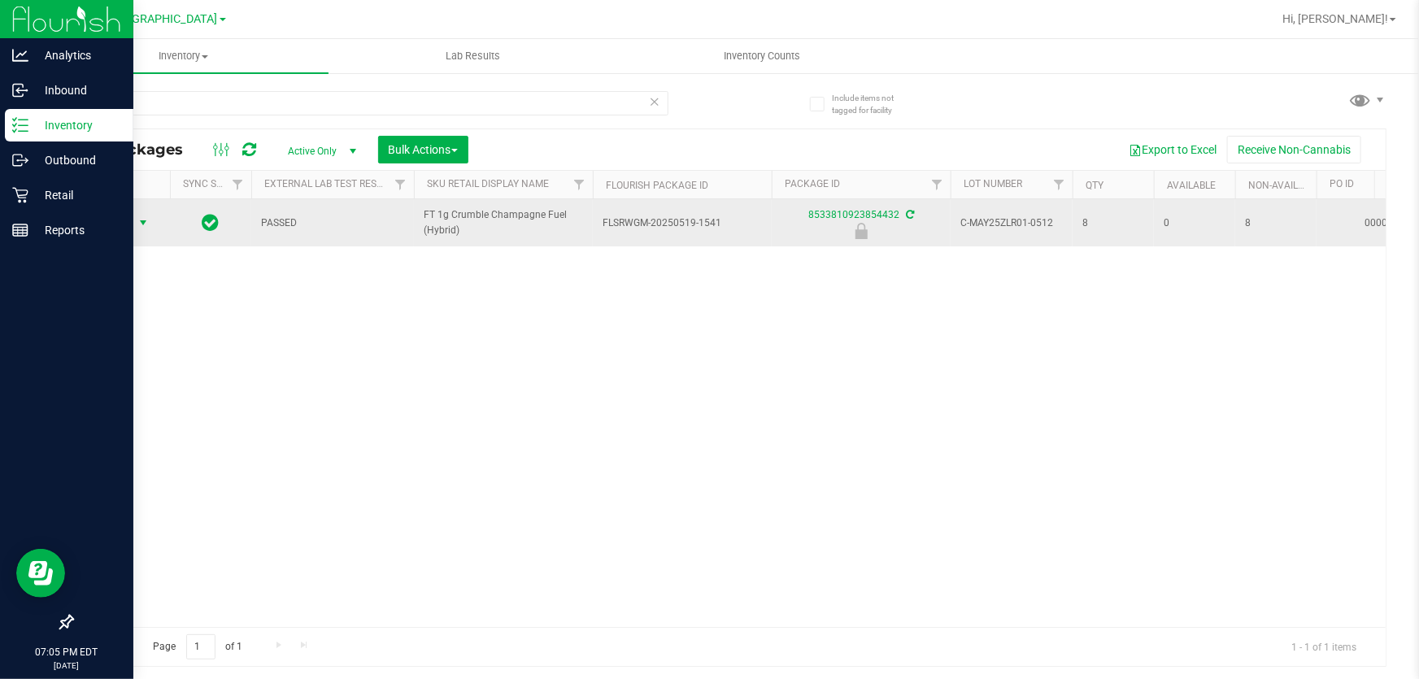
click at [120, 229] on span "Action" at bounding box center [111, 222] width 44 height 23
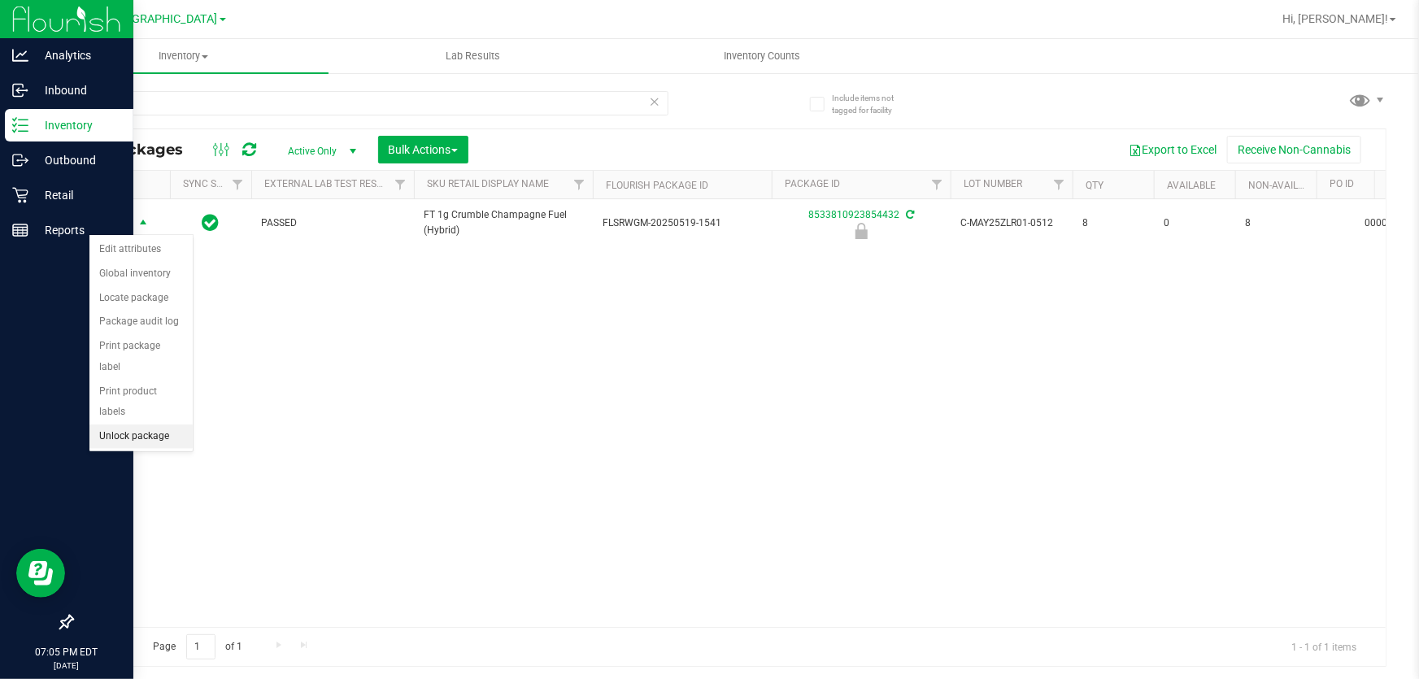
click at [154, 424] on li "Unlock package" at bounding box center [140, 436] width 103 height 24
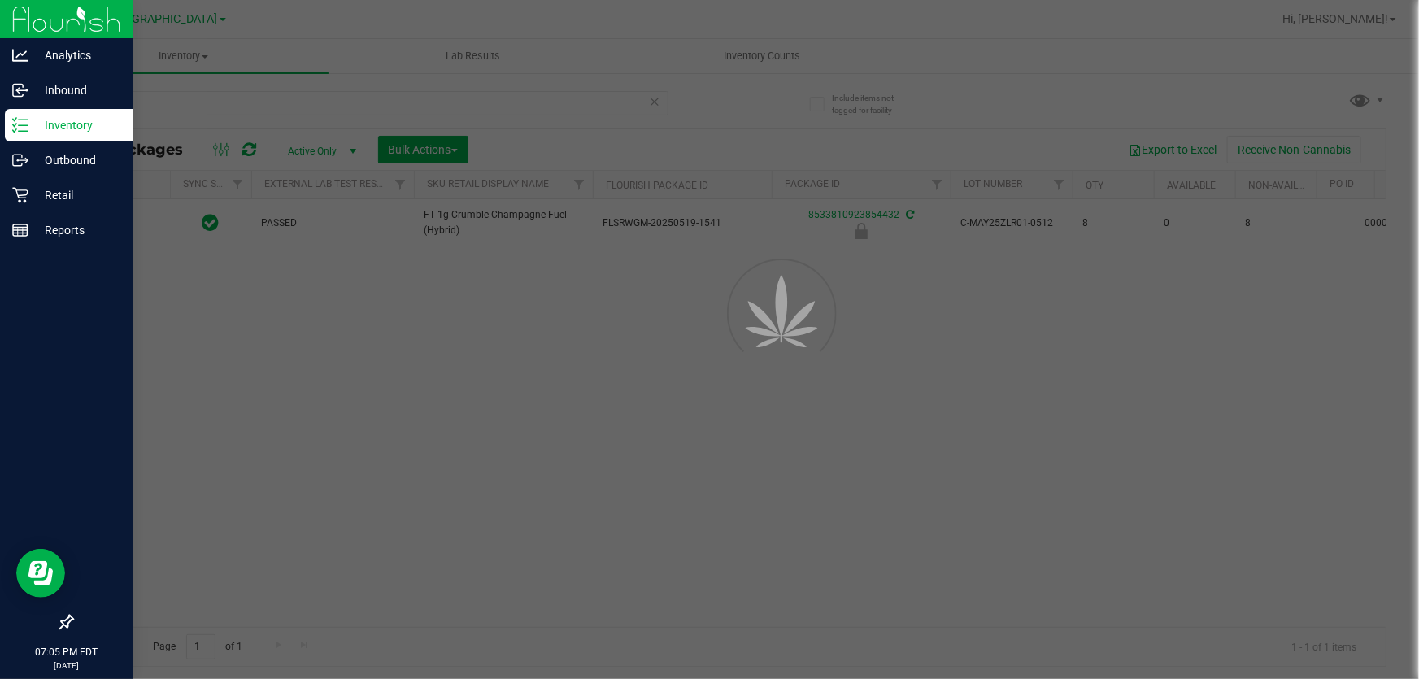
click at [154, 416] on div "Inventory All packages All inventory Waste log Create inventory Lab Results Inv…" at bounding box center [729, 359] width 1380 height 640
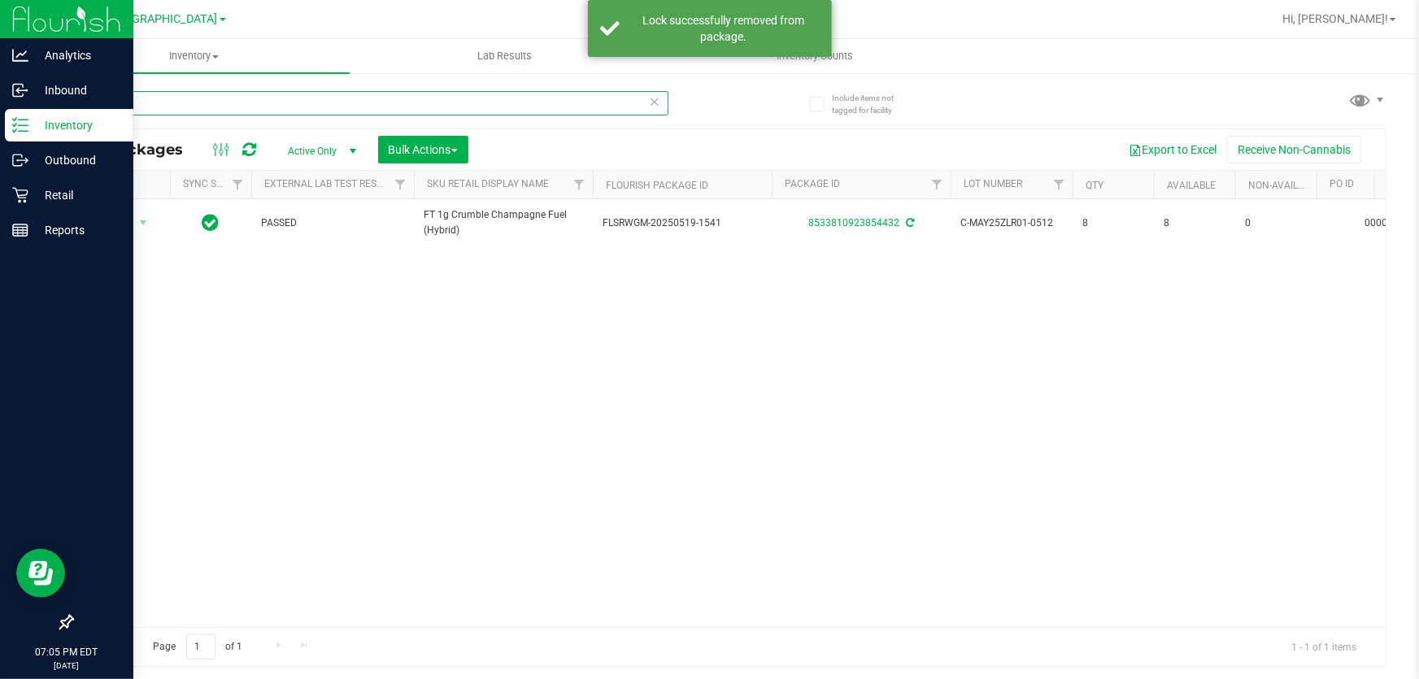
drag, startPoint x: 184, startPoint y: 96, endPoint x: 0, endPoint y: 17, distance: 200.0
click at [0, 17] on div "Analytics Inbound Inventory Outbound Retail Reports 07:05 PM EDT 09/23/2025 09/…" at bounding box center [709, 339] width 1419 height 679
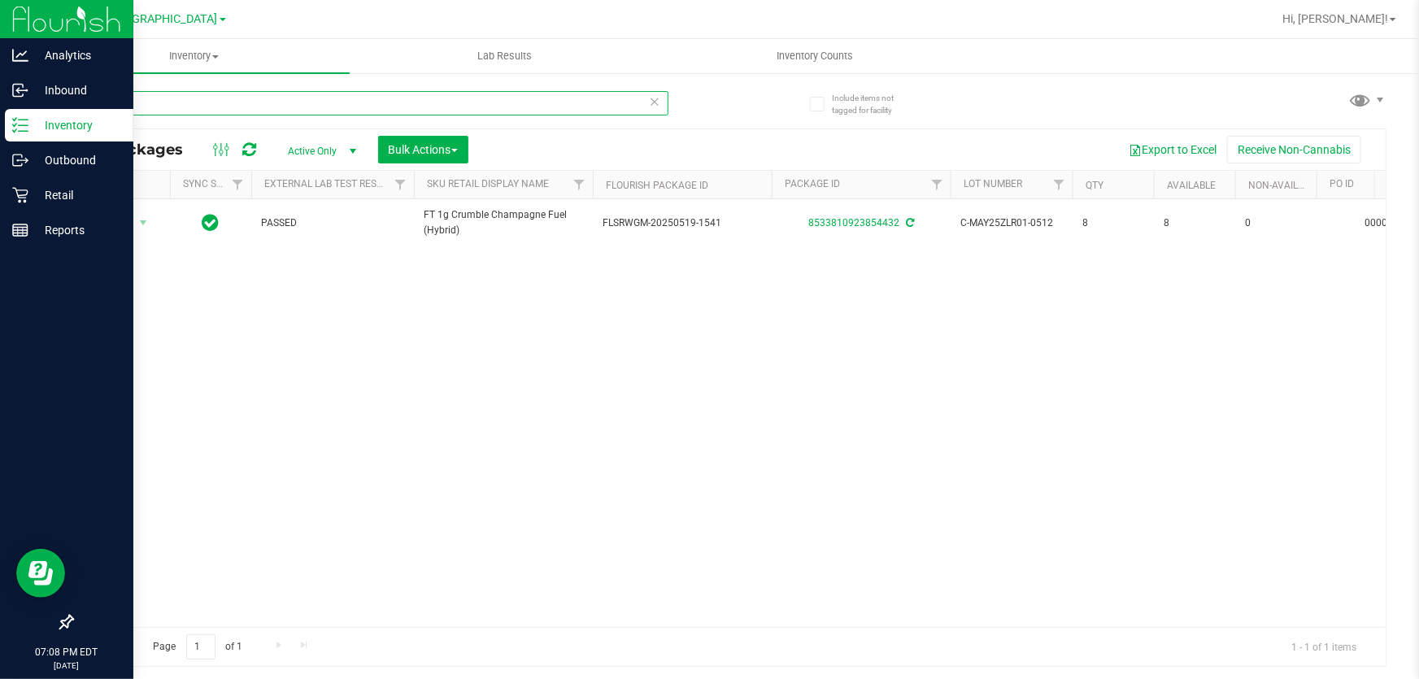
drag, startPoint x: 157, startPoint y: 97, endPoint x: 0, endPoint y: 16, distance: 176.4
click at [0, 20] on div "Analytics Inbound Inventory Outbound Retail Reports 07:08 PM EDT 09/23/2025 09/…" at bounding box center [709, 339] width 1419 height 679
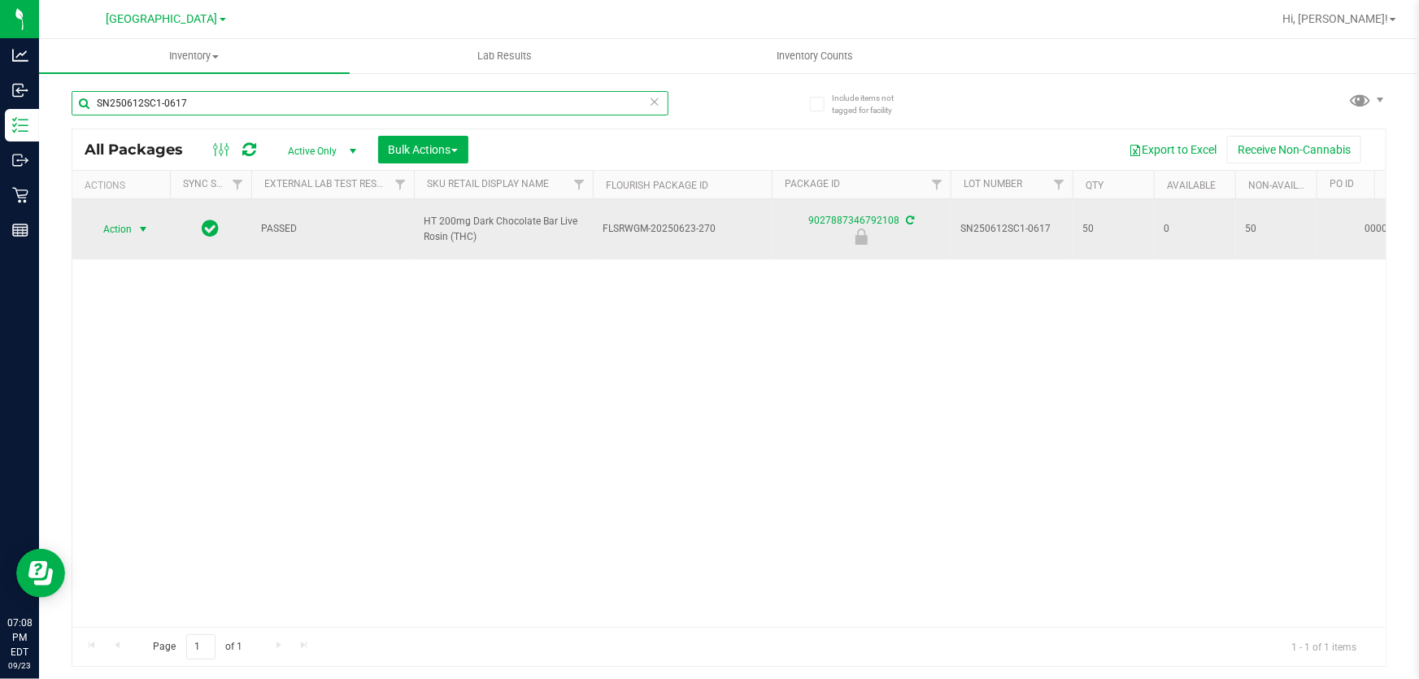
type input "SN250612SC1-0617"
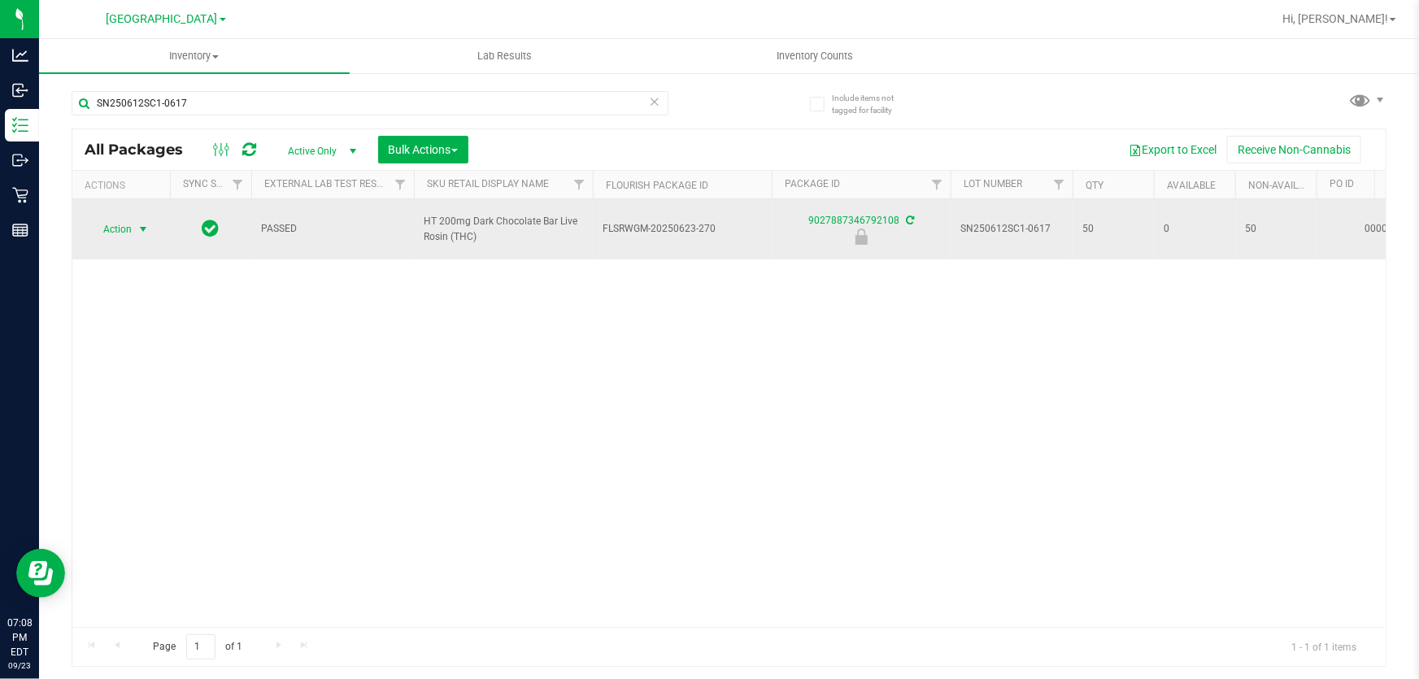
click at [146, 229] on span "select" at bounding box center [143, 229] width 13 height 13
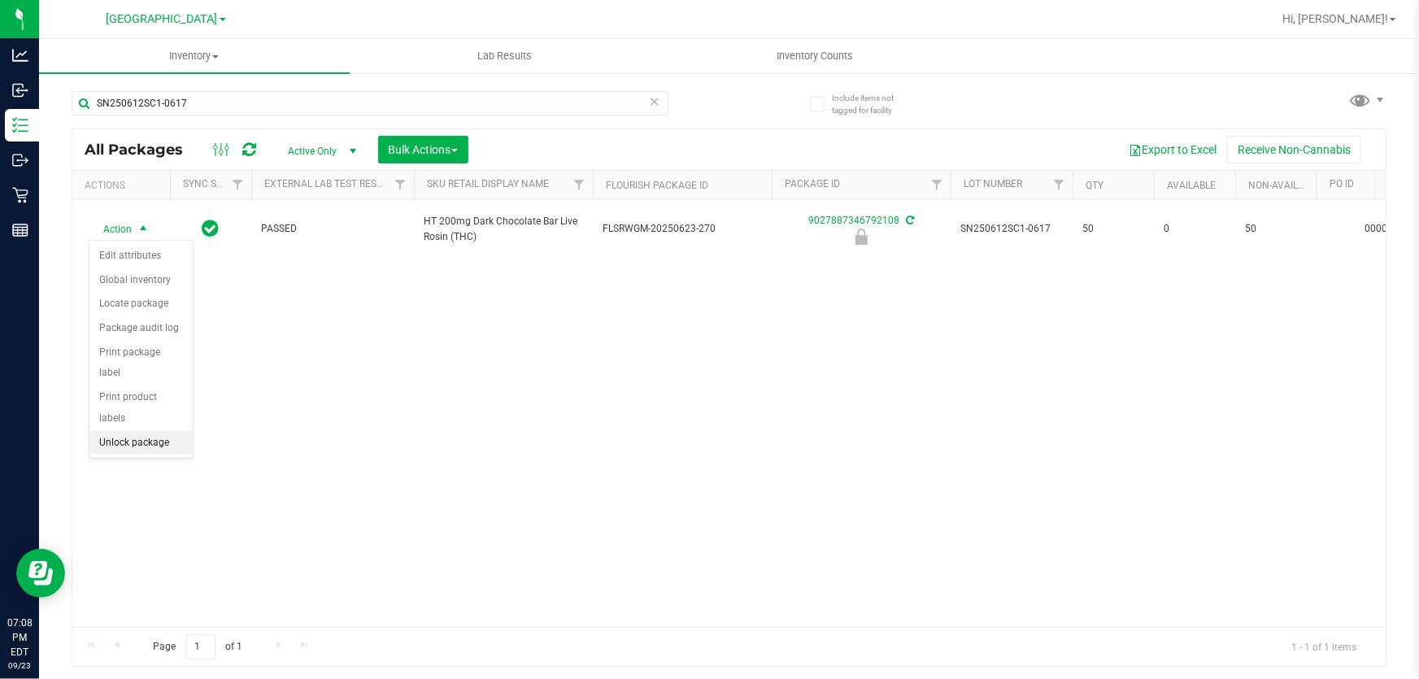
click at [128, 431] on li "Unlock package" at bounding box center [140, 443] width 103 height 24
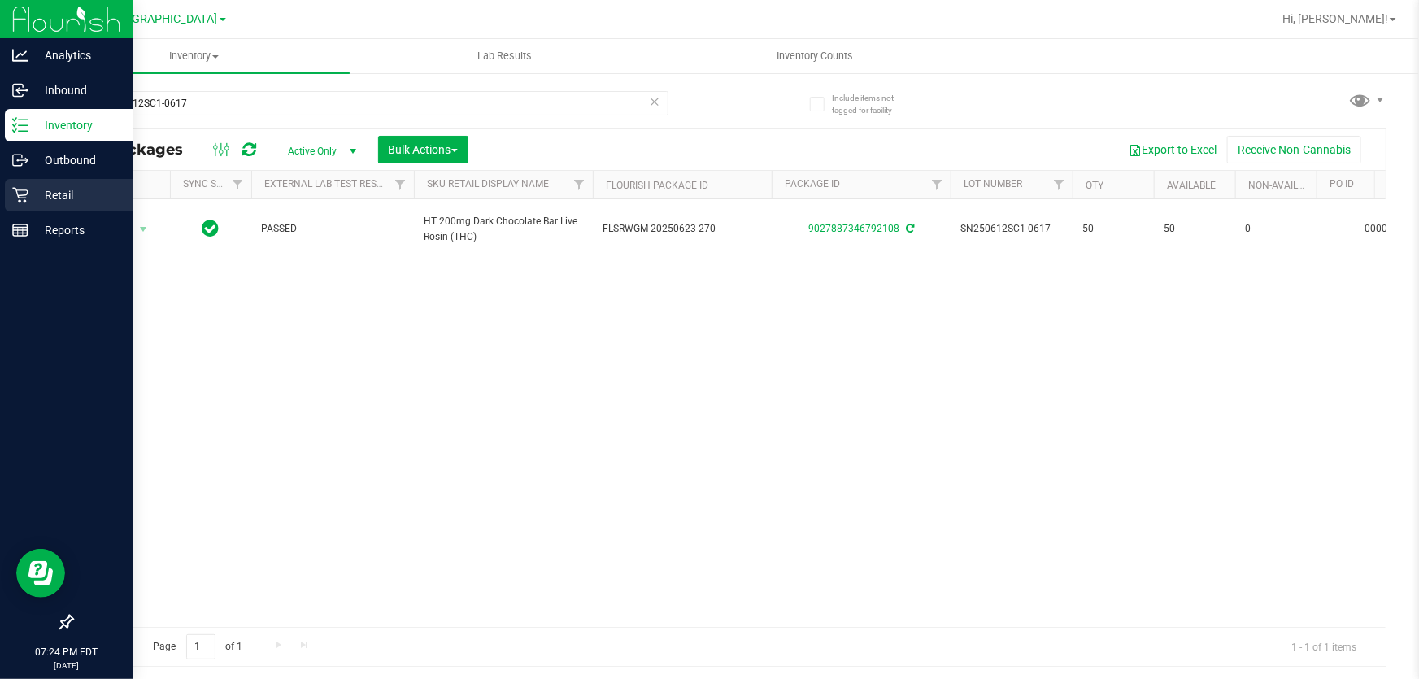
click at [63, 189] on p "Retail" at bounding box center [77, 195] width 98 height 20
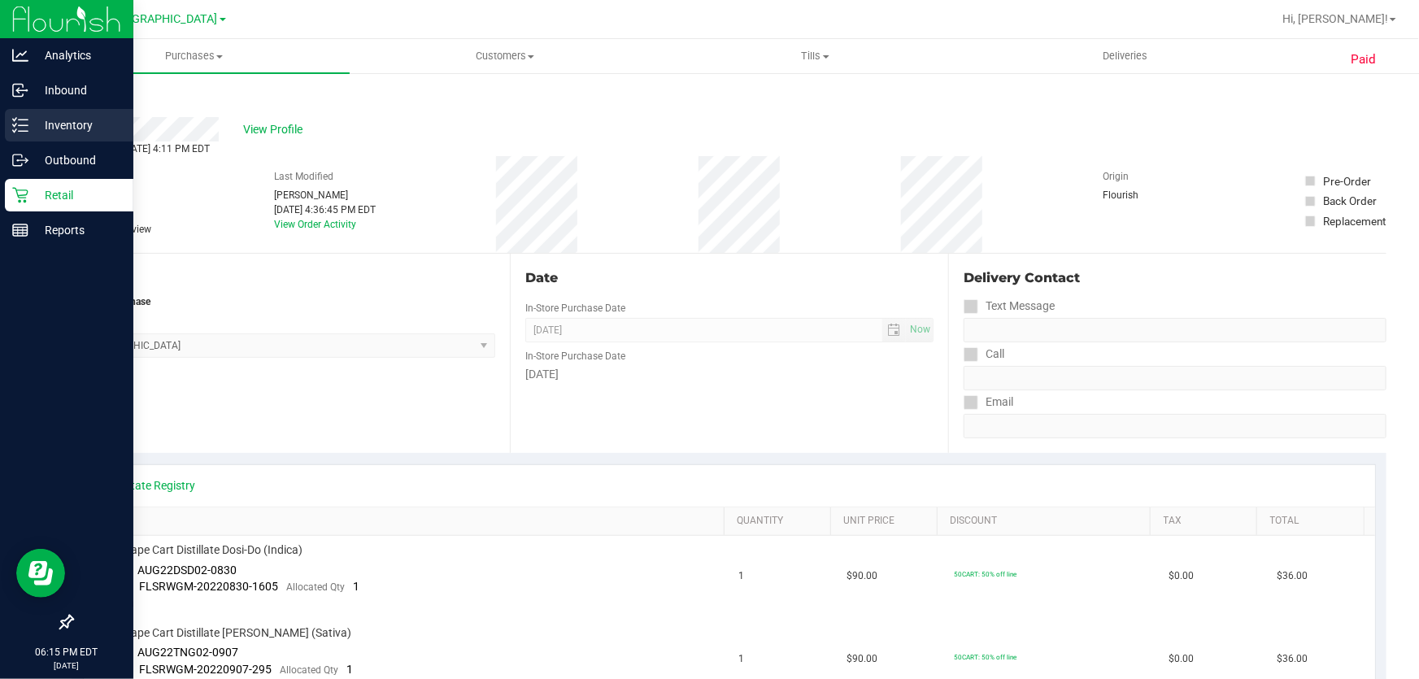
click at [46, 122] on p "Inventory" at bounding box center [77, 125] width 98 height 20
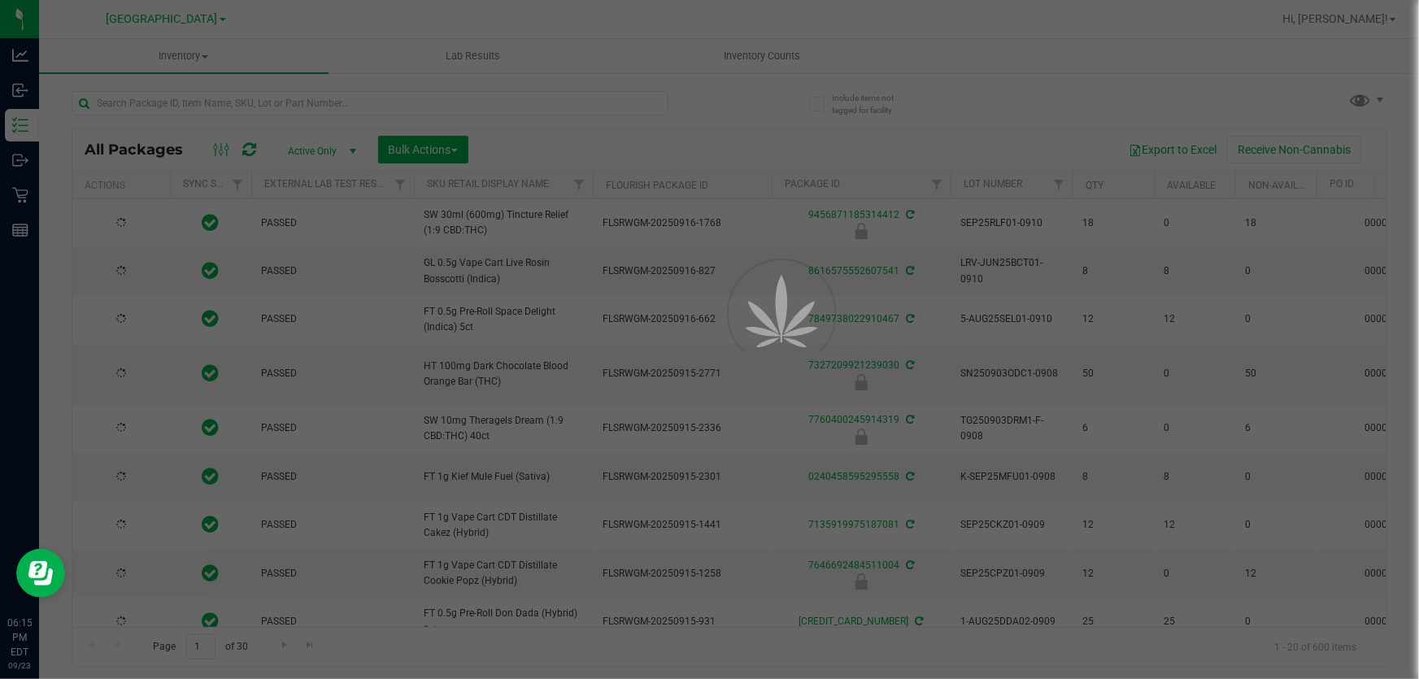
type input "[DATE]"
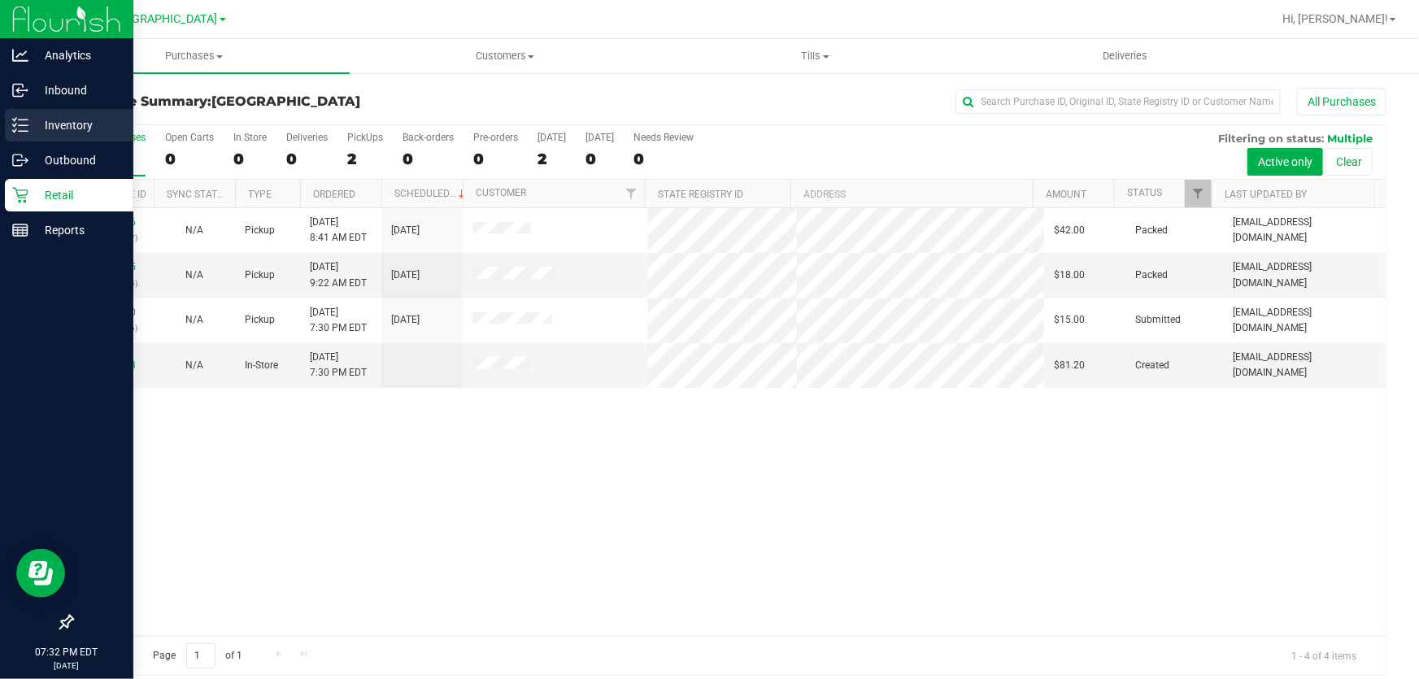
click at [69, 130] on p "Inventory" at bounding box center [77, 125] width 98 height 20
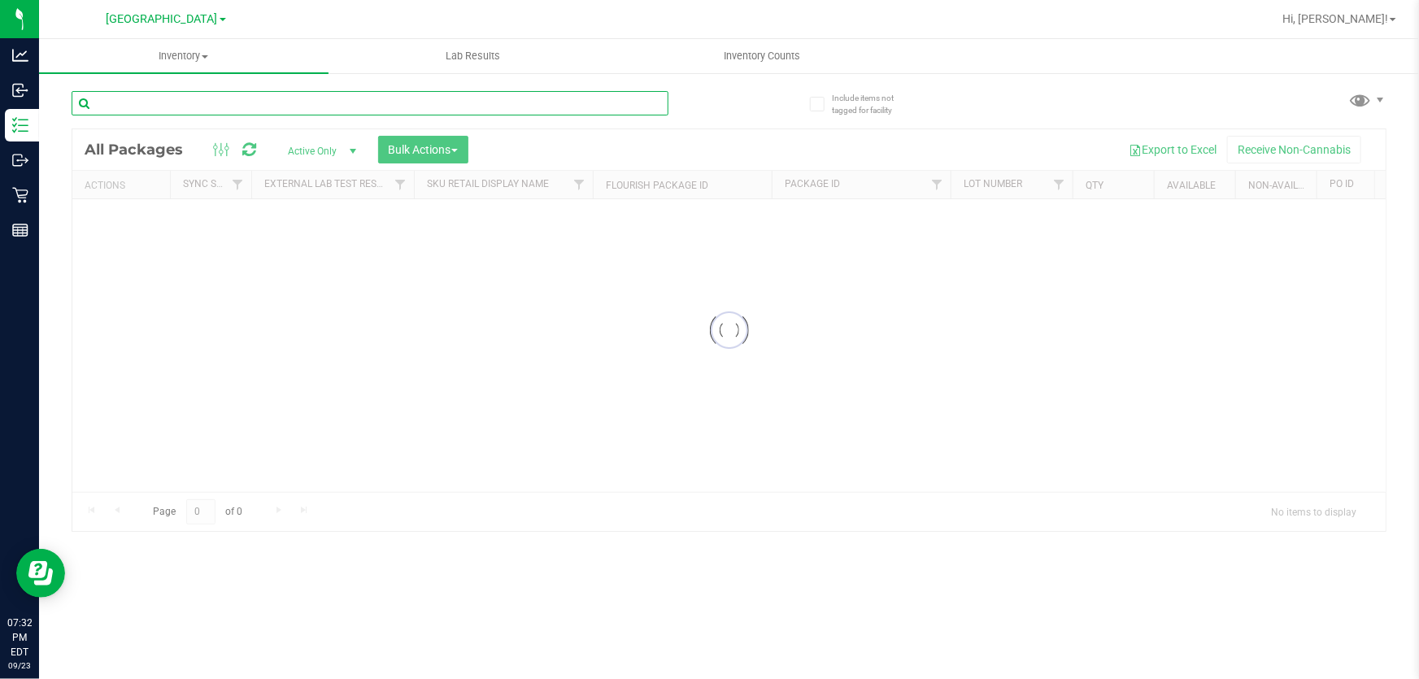
click at [202, 101] on input "text" at bounding box center [370, 103] width 597 height 24
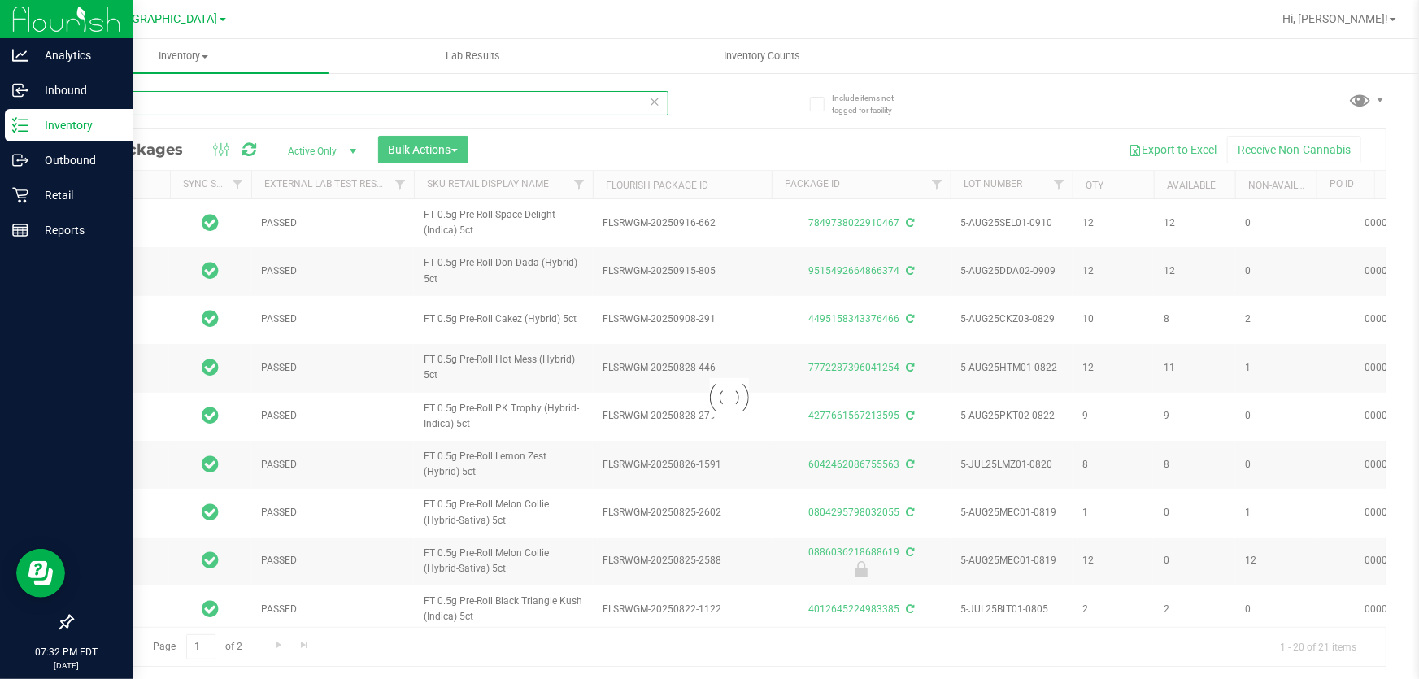
type input "5ct"
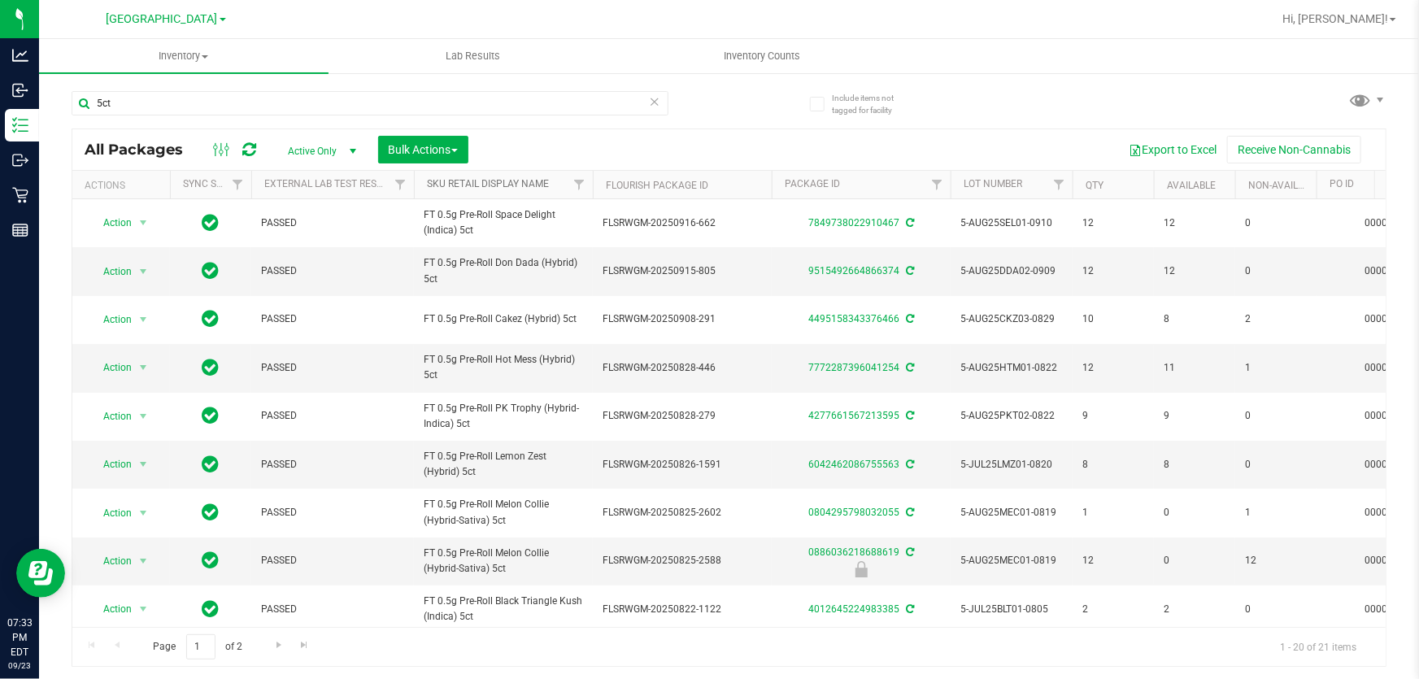
click at [530, 180] on link "Sku Retail Display Name" at bounding box center [488, 183] width 122 height 11
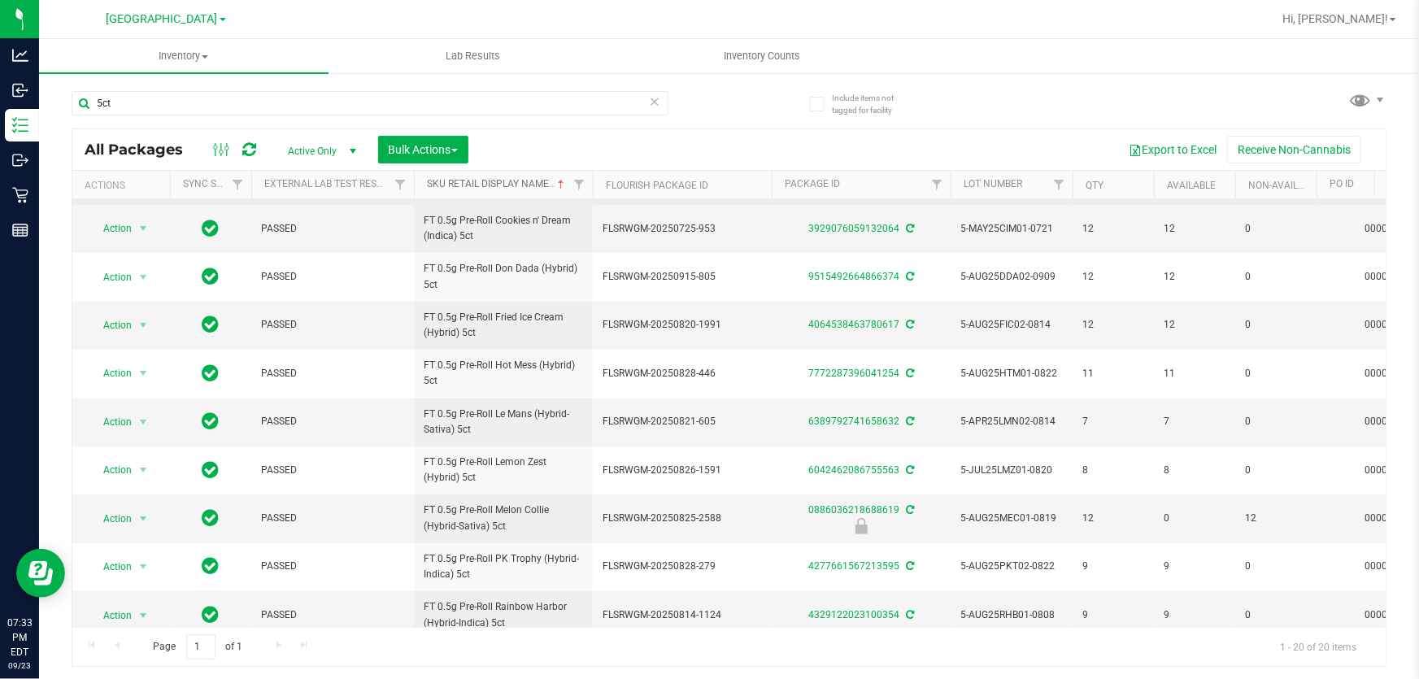
scroll to position [295, 0]
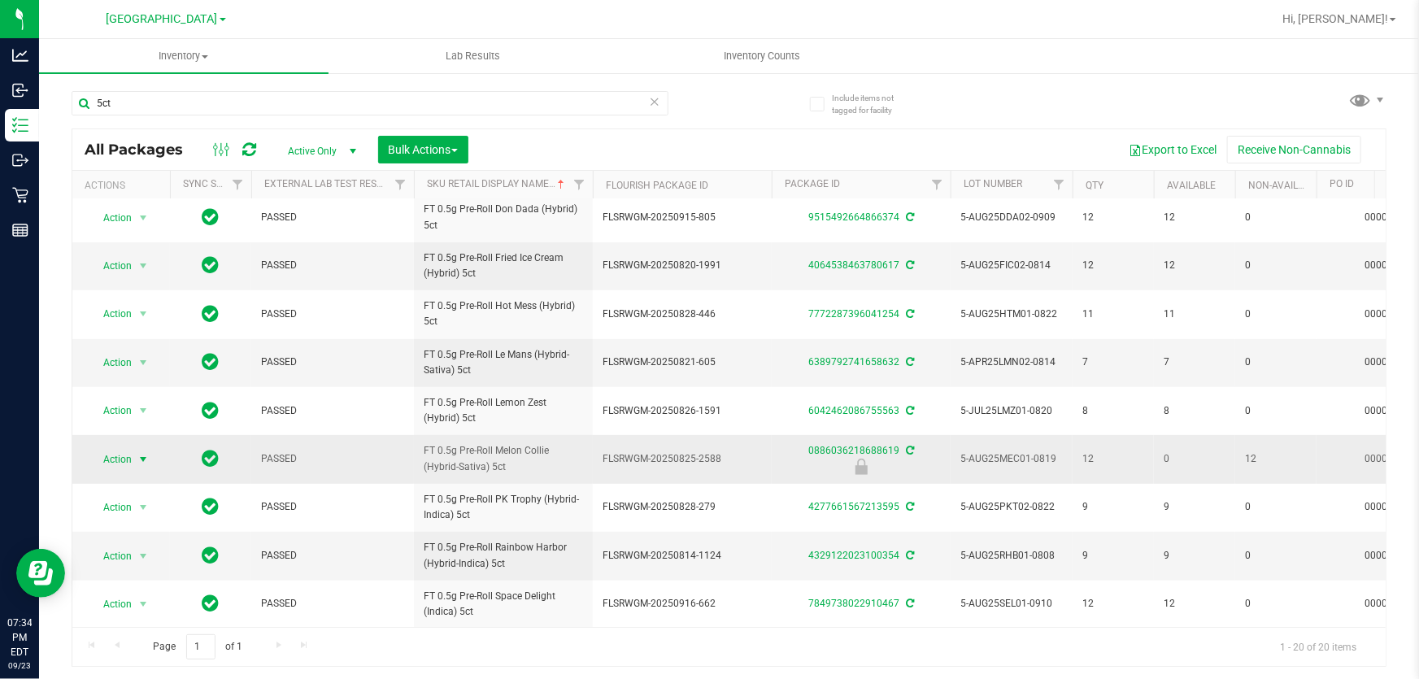
click at [115, 453] on span "Action" at bounding box center [111, 459] width 44 height 23
click at [141, 659] on li "Unlock package" at bounding box center [140, 671] width 103 height 24
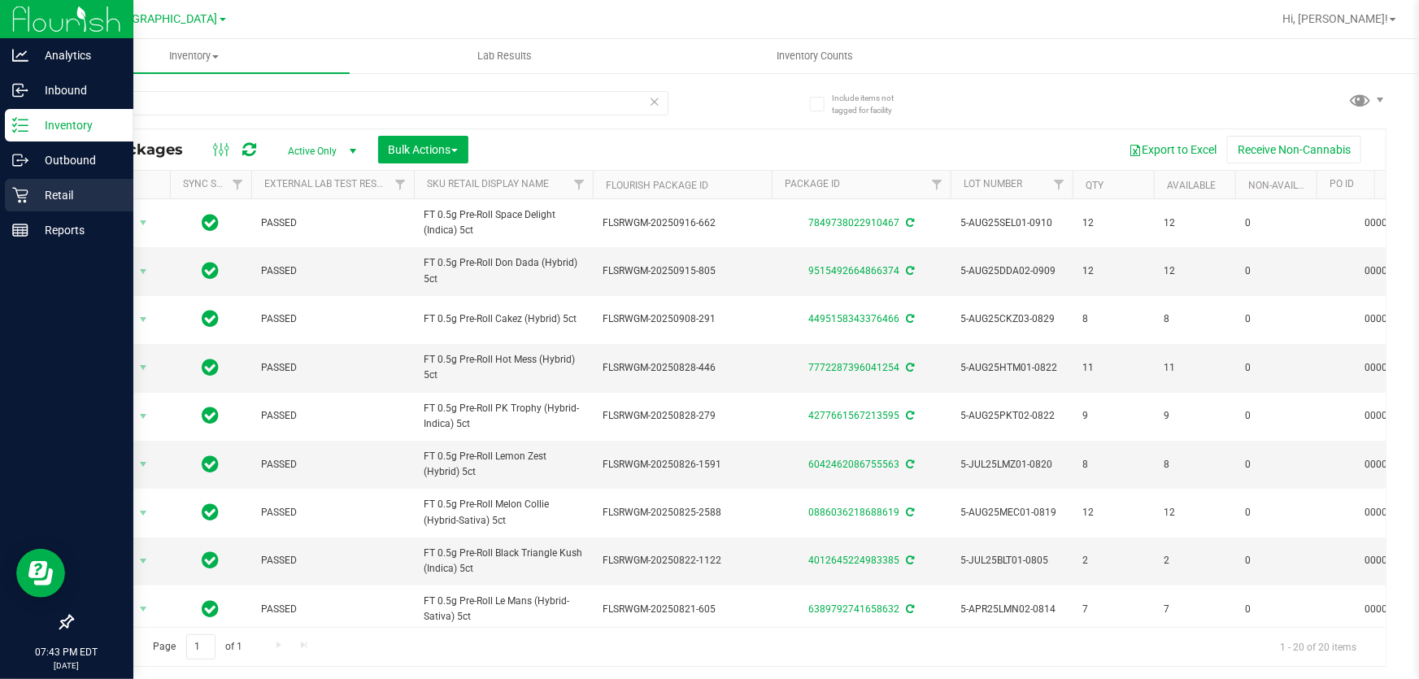
click at [48, 191] on p "Retail" at bounding box center [77, 195] width 98 height 20
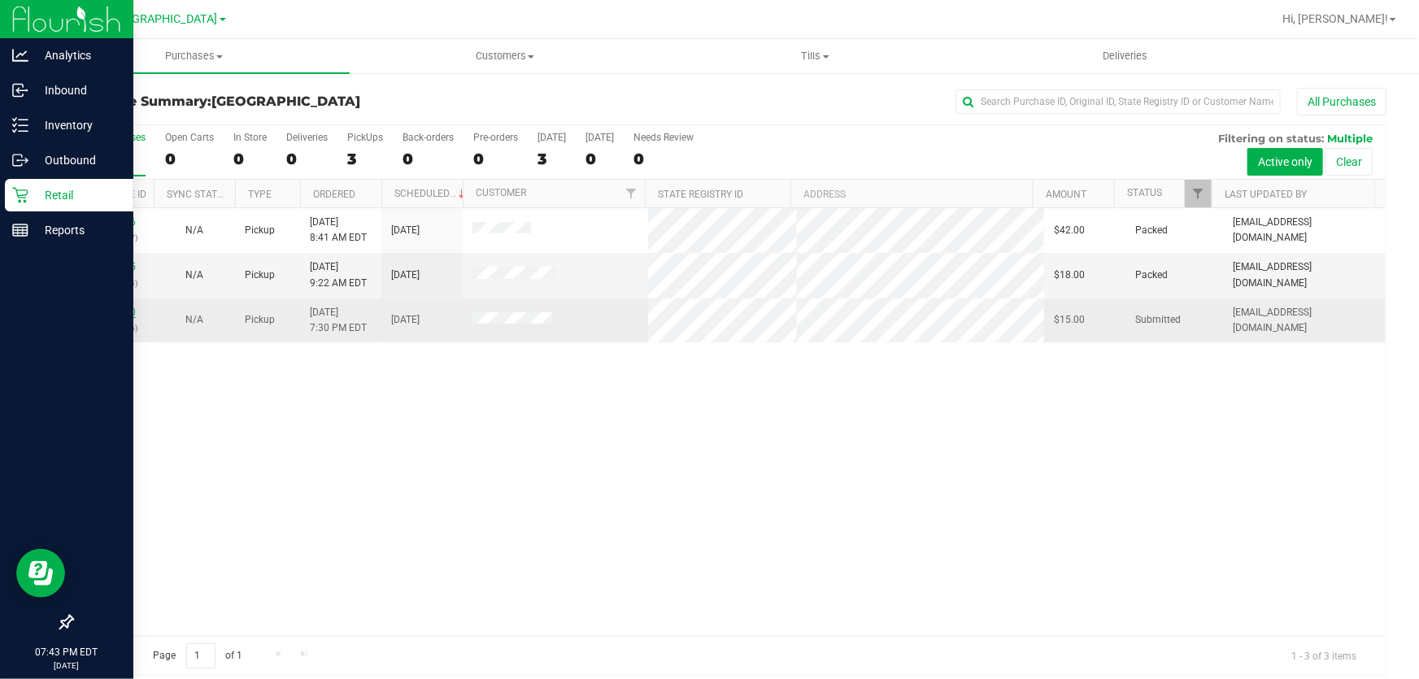
click at [114, 314] on link "11996700" at bounding box center [113, 312] width 46 height 11
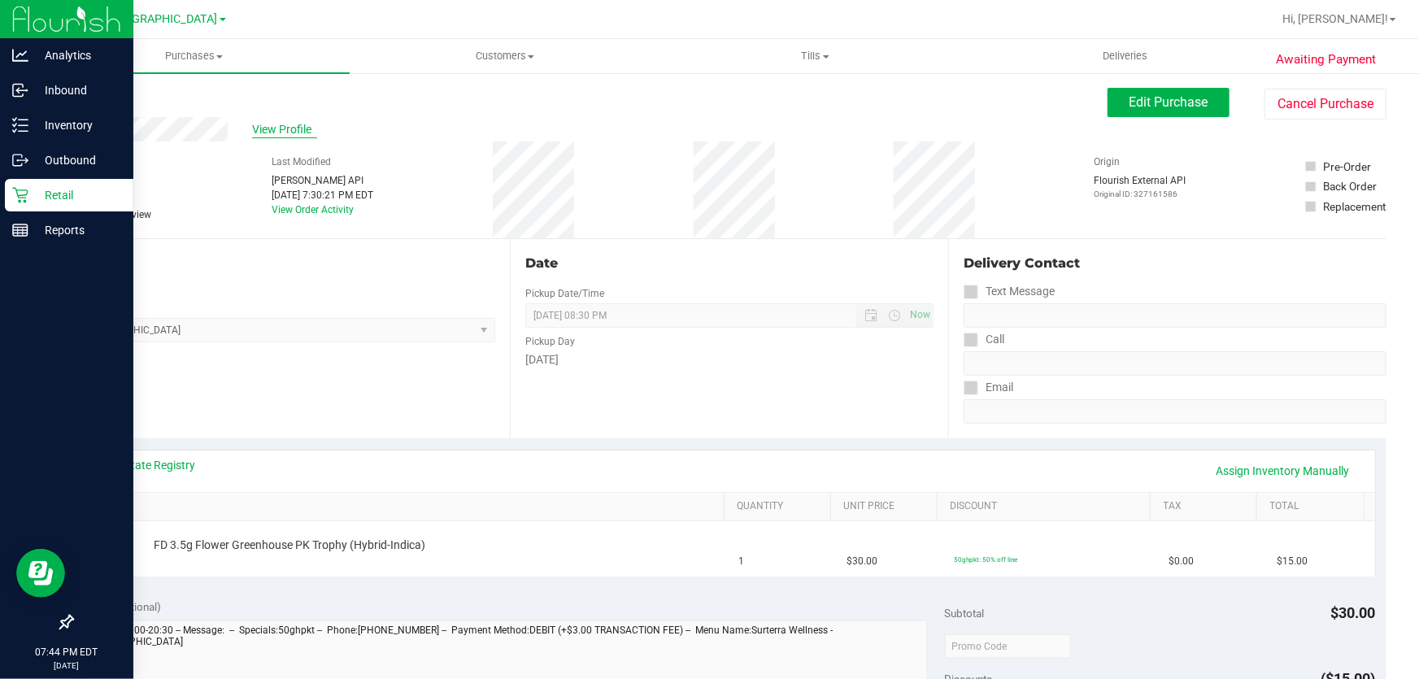
click at [303, 125] on span "View Profile" at bounding box center [284, 129] width 65 height 17
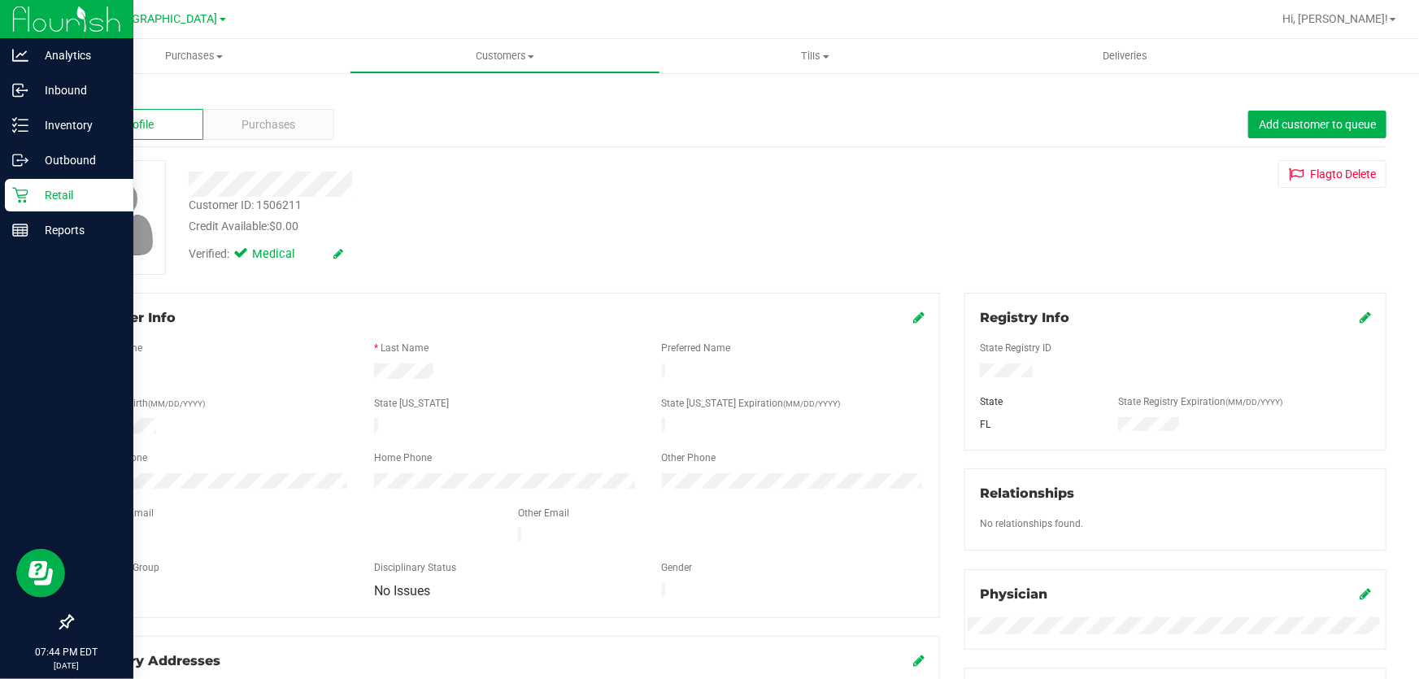
click at [1360, 316] on icon at bounding box center [1365, 317] width 11 height 13
click at [1356, 312] on icon at bounding box center [1363, 318] width 15 height 13
click at [46, 181] on div "Retail" at bounding box center [69, 195] width 128 height 33
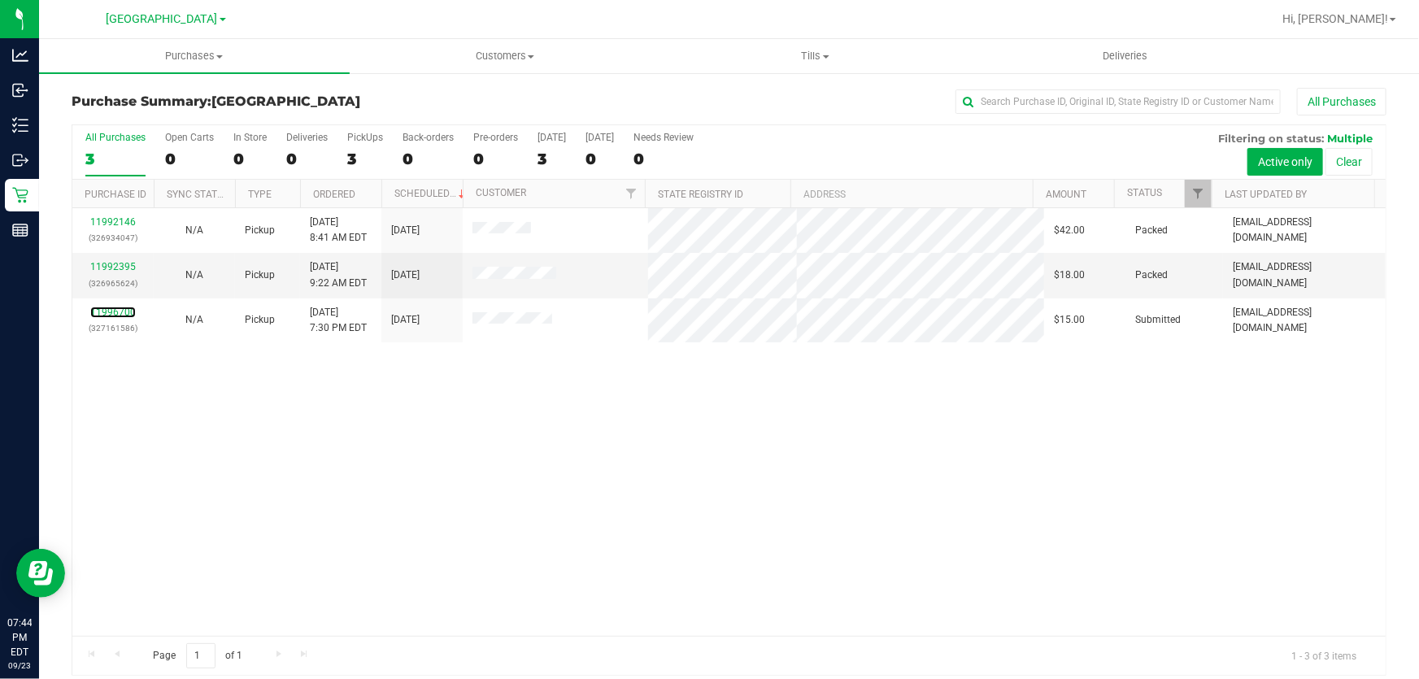
click at [117, 314] on link "11996700" at bounding box center [113, 312] width 46 height 11
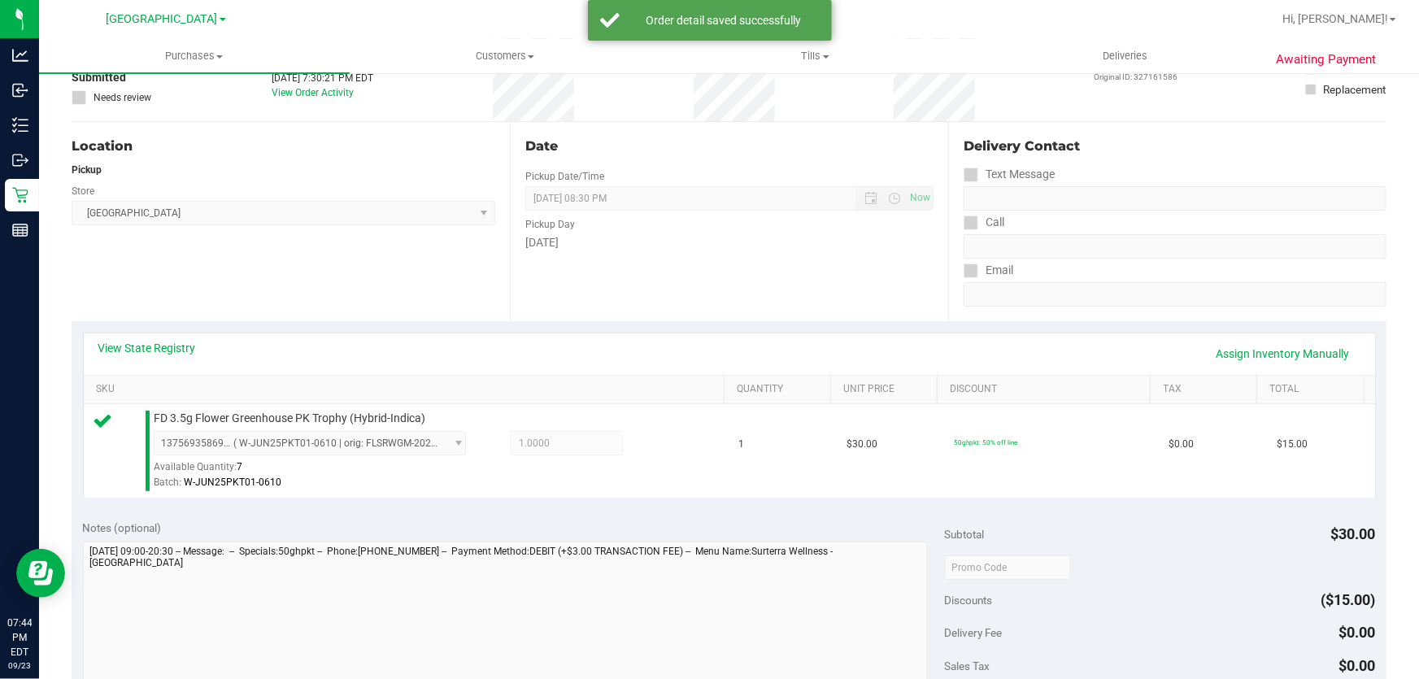
scroll to position [221, 0]
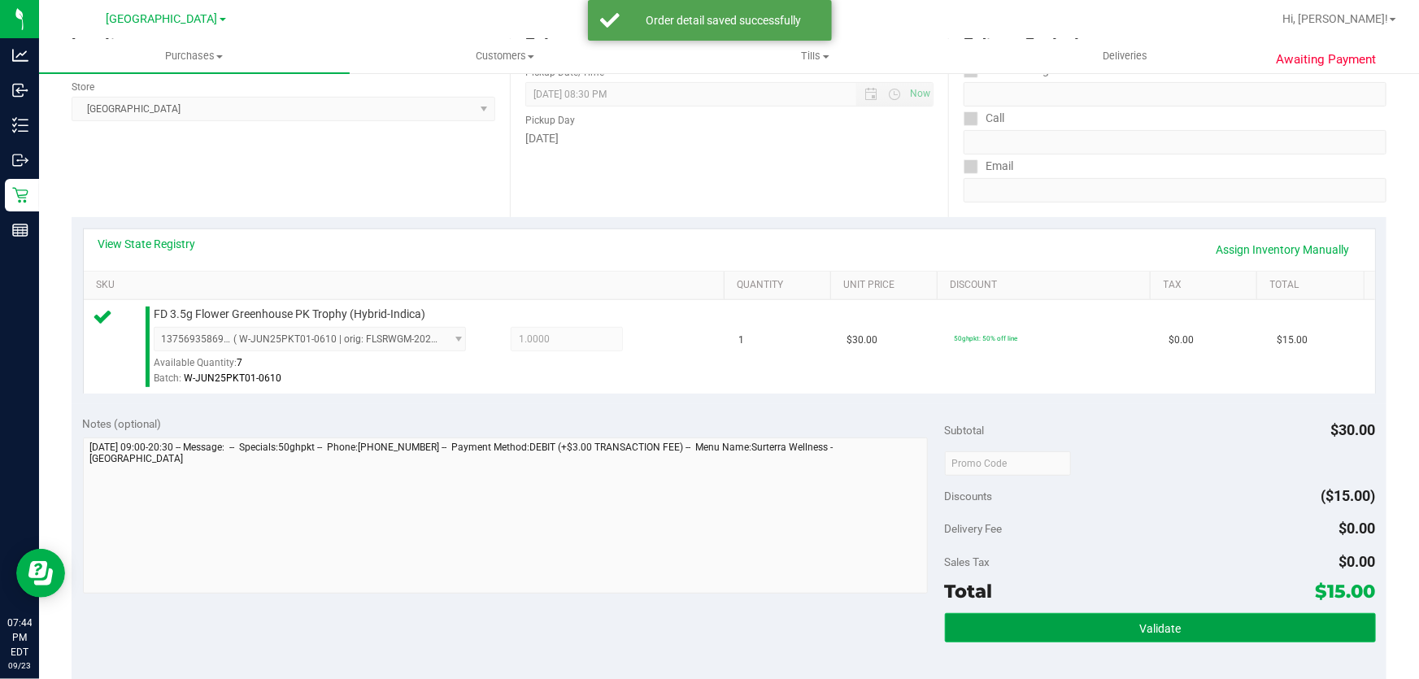
click at [1212, 633] on button "Validate" at bounding box center [1160, 627] width 431 height 29
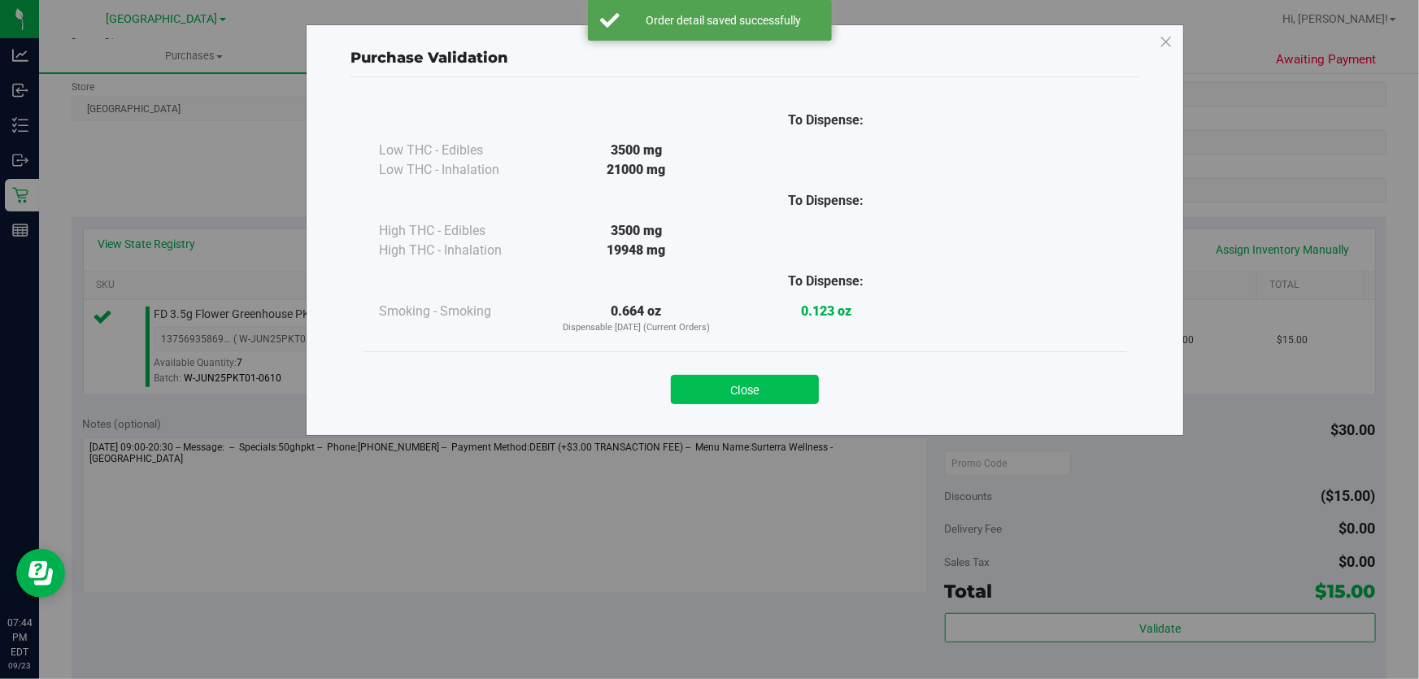
click at [745, 375] on button "Close" at bounding box center [745, 389] width 148 height 29
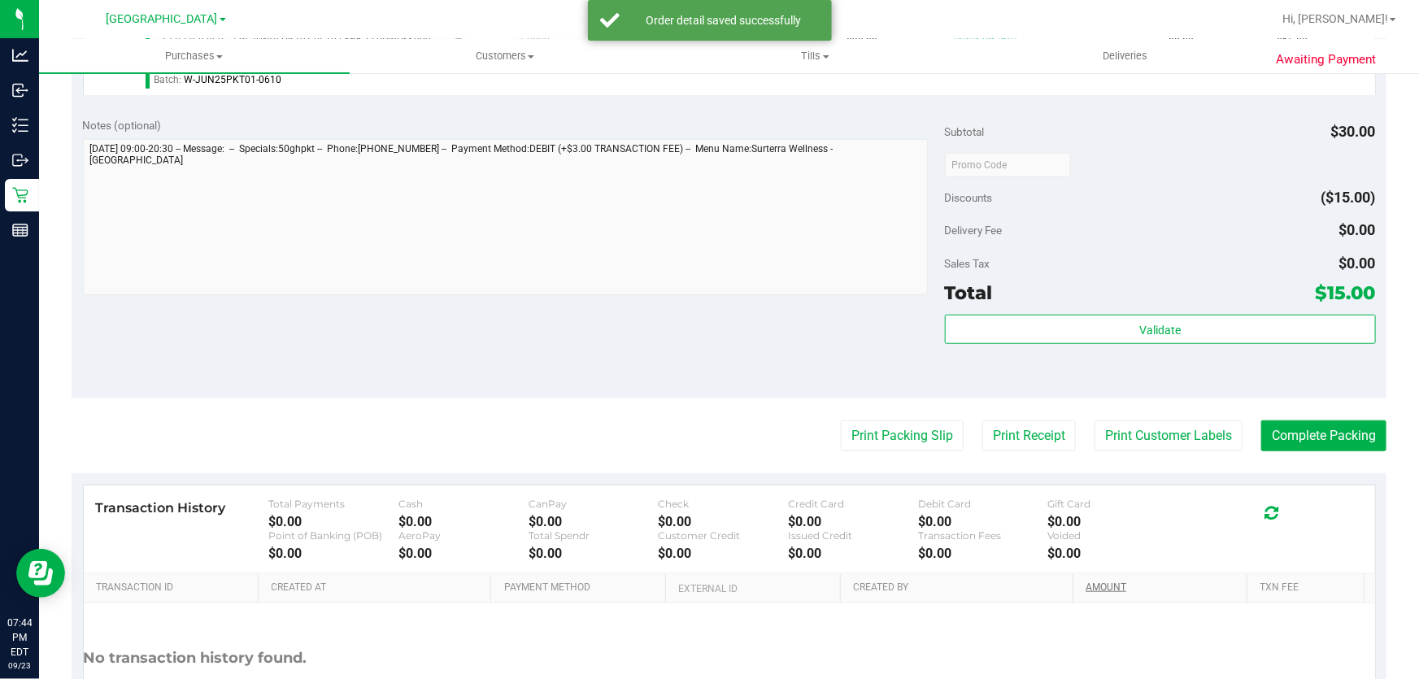
scroll to position [591, 0]
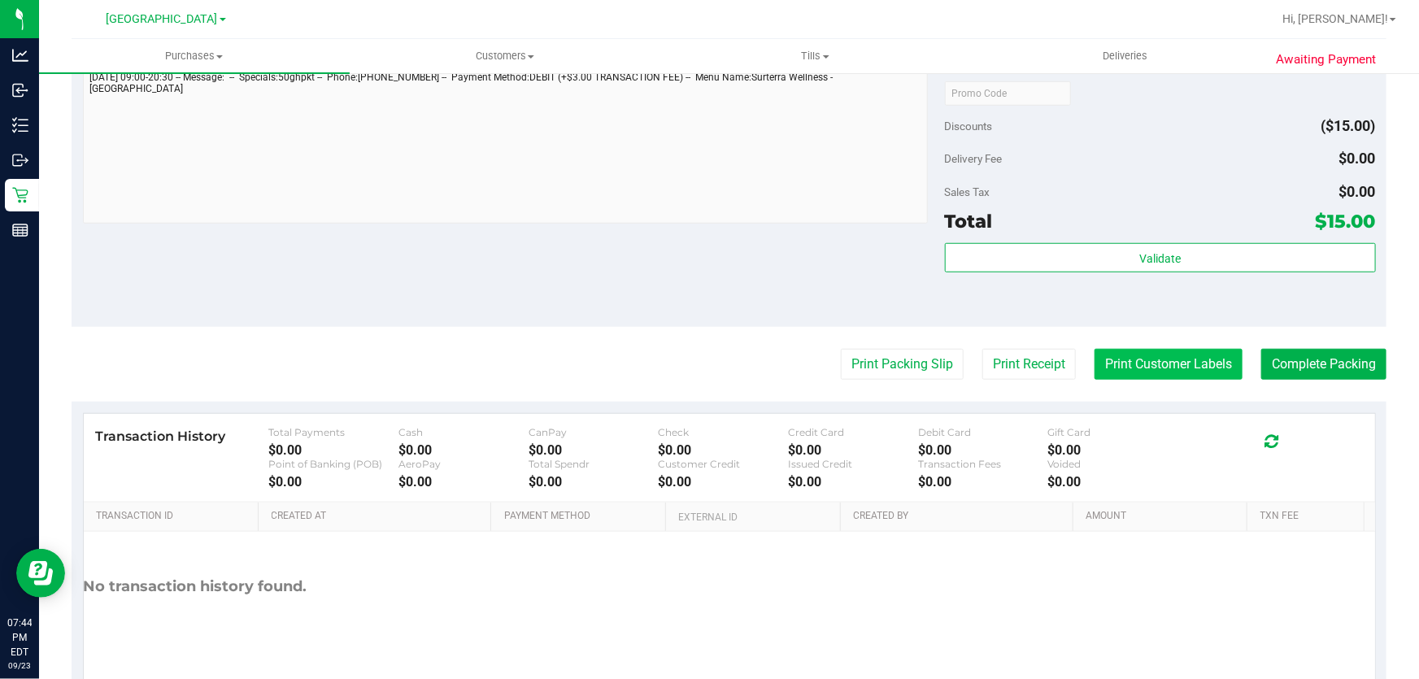
click at [1170, 377] on button "Print Customer Labels" at bounding box center [1169, 364] width 148 height 31
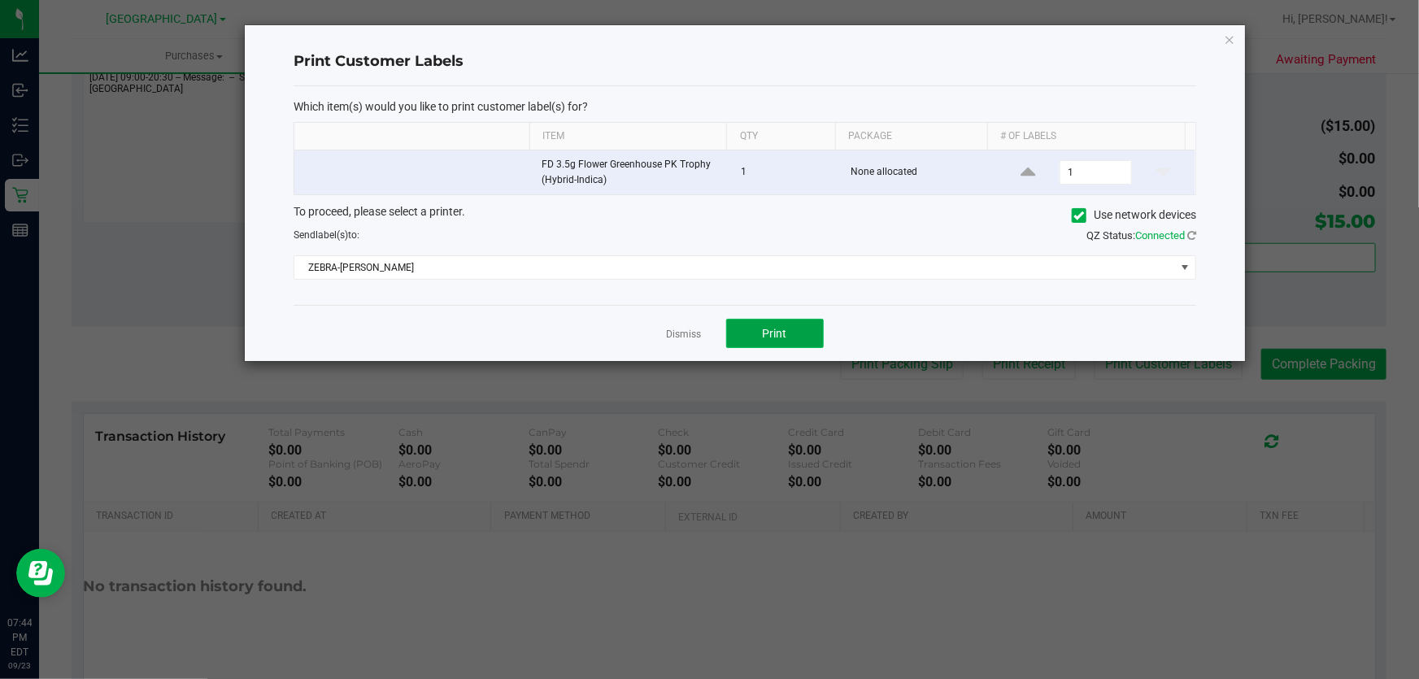
click at [777, 330] on span "Print" at bounding box center [775, 333] width 24 height 13
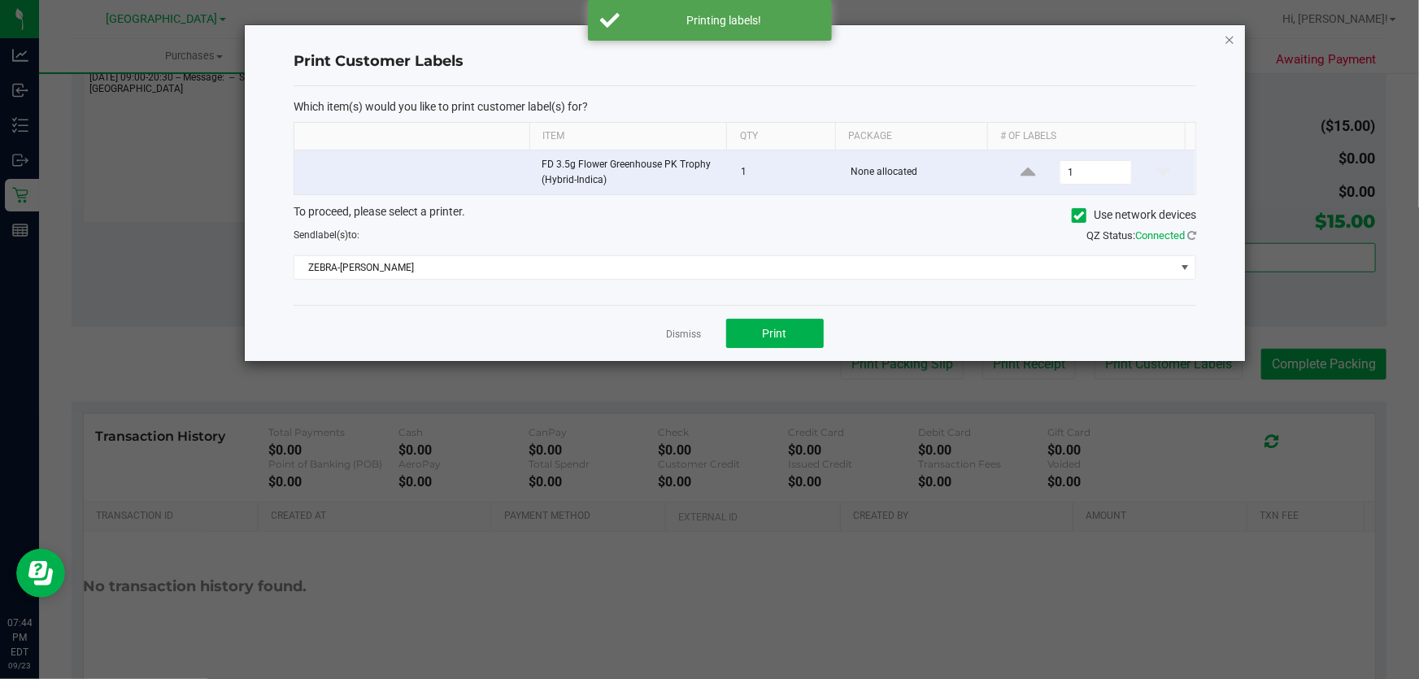
click at [1234, 39] on icon "button" at bounding box center [1229, 39] width 11 height 20
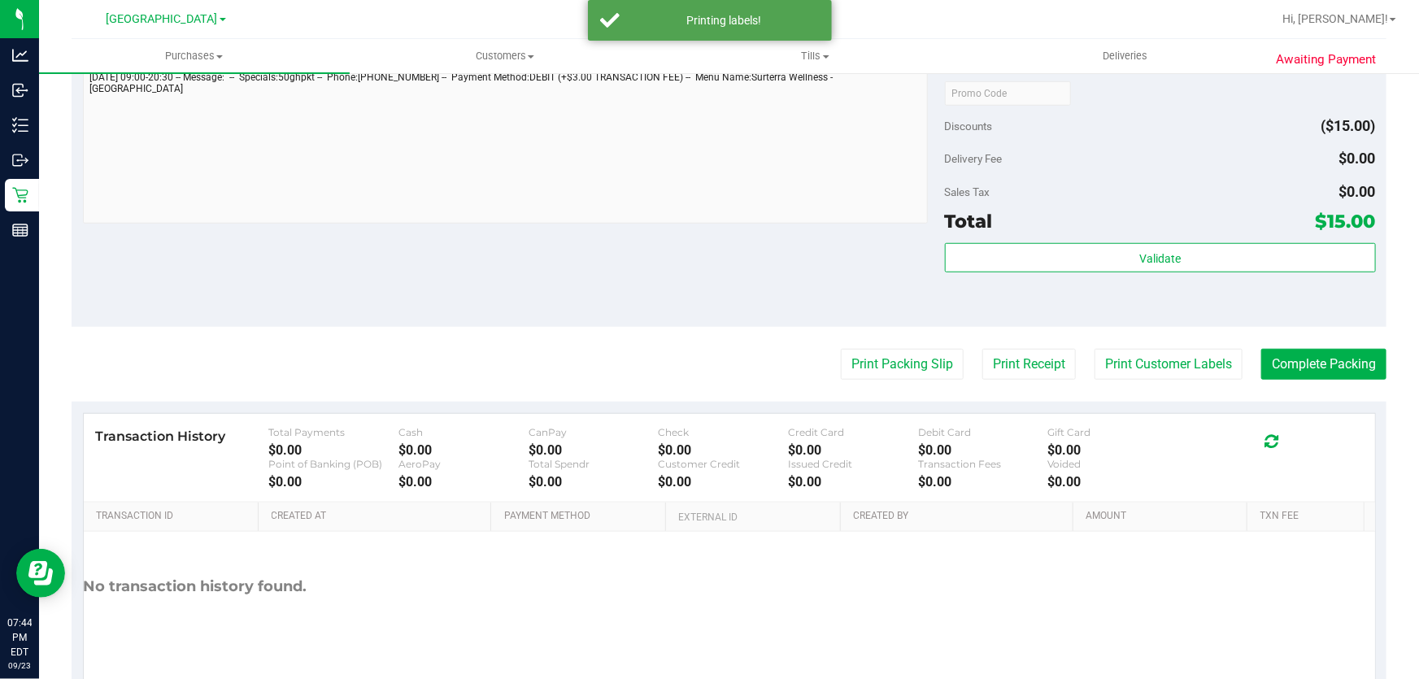
click at [1285, 381] on purchase-details "Back Edit Purchase Cancel Purchase View Profile # 11996700 BioTrack ID: - Submi…" at bounding box center [729, 101] width 1315 height 1209
click at [1278, 355] on button "Complete Packing" at bounding box center [1323, 364] width 125 height 31
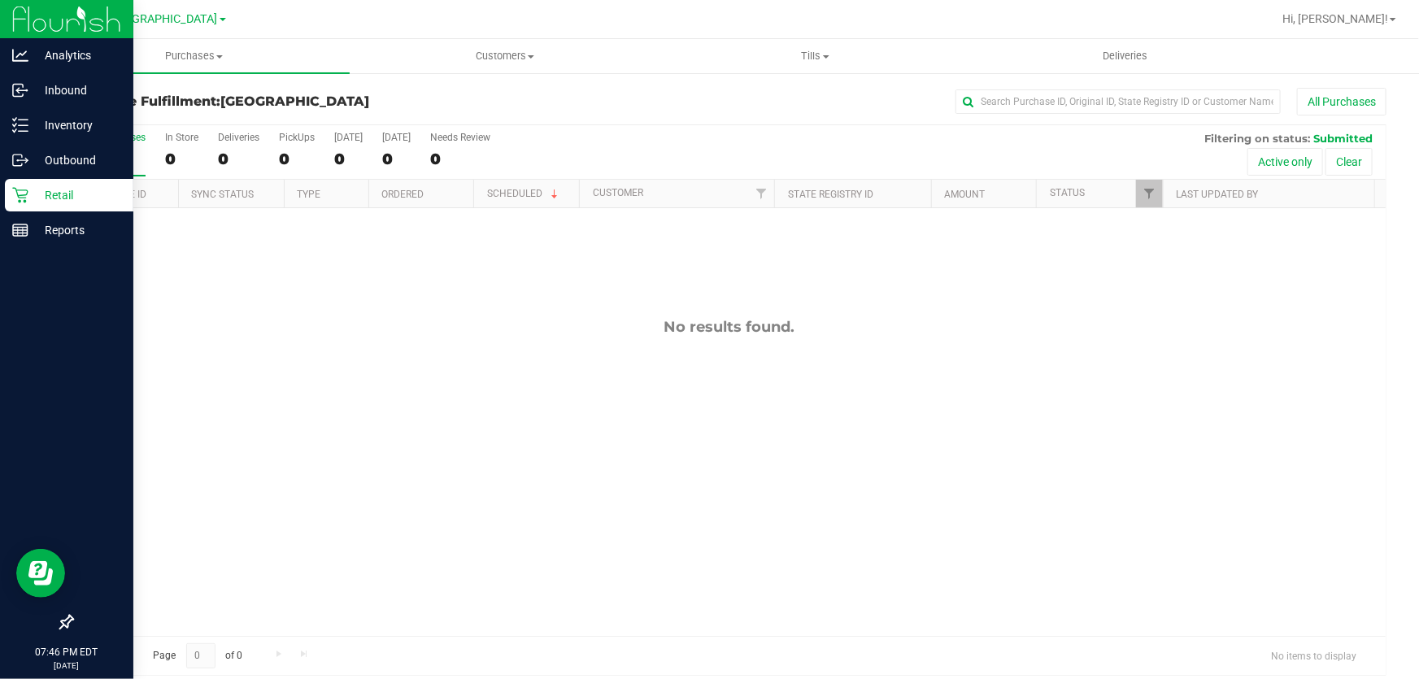
click at [15, 188] on icon at bounding box center [19, 195] width 15 height 15
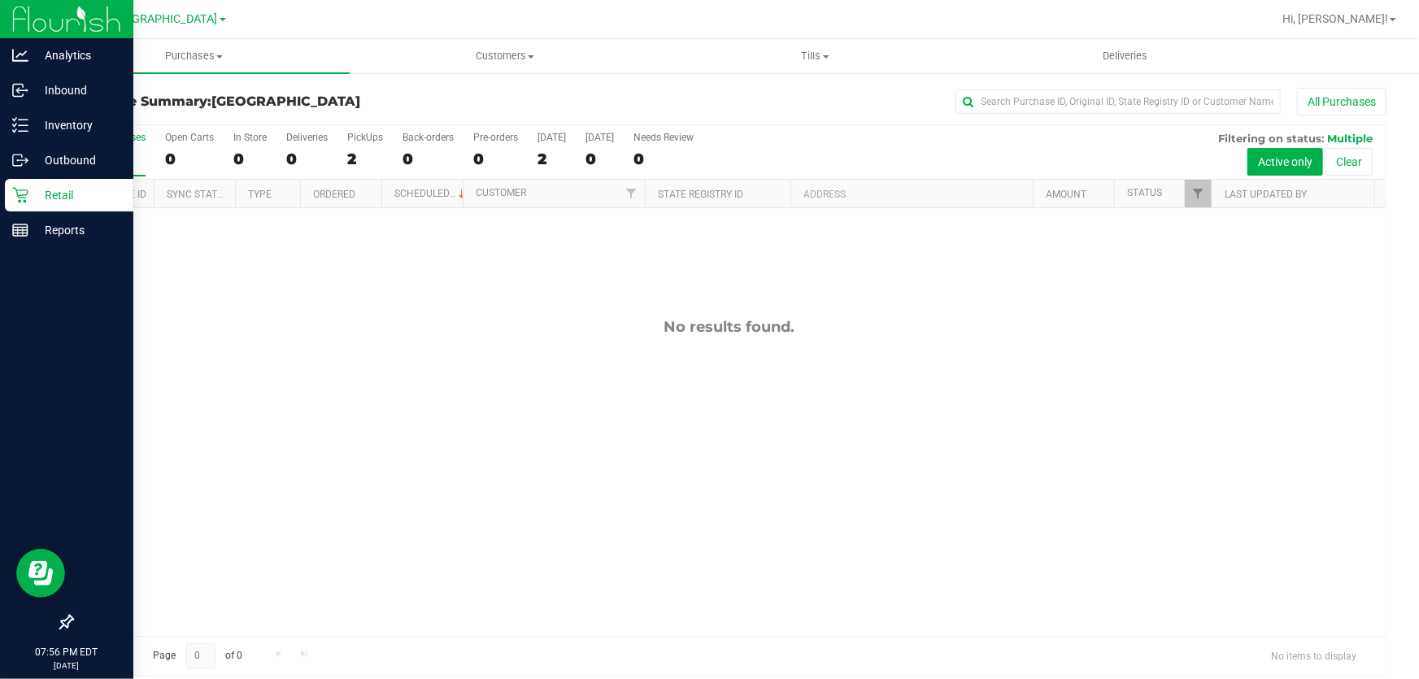
click at [12, 201] on icon at bounding box center [20, 195] width 16 height 16
